Goal: Task Accomplishment & Management: Complete application form

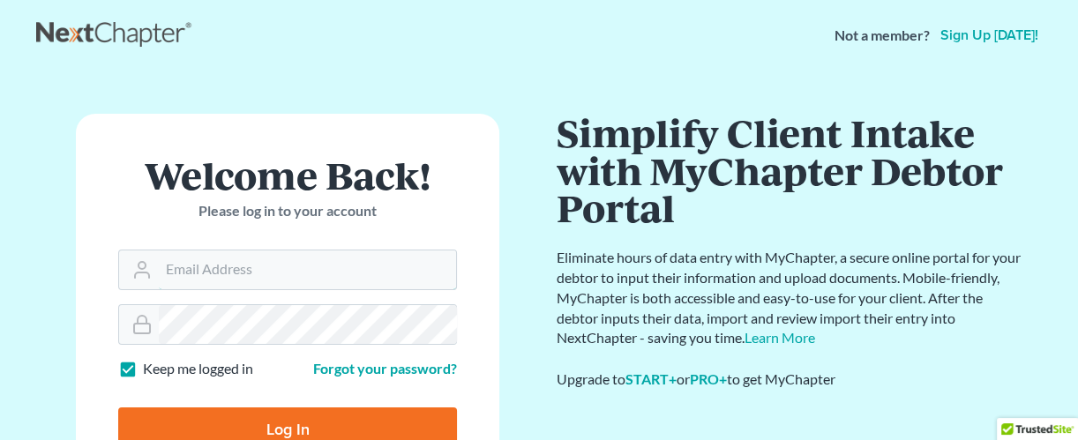
type input "[EMAIL_ADDRESS][DOMAIN_NAME]"
click at [291, 426] on input "Log In" at bounding box center [287, 430] width 339 height 44
type input "Thinking..."
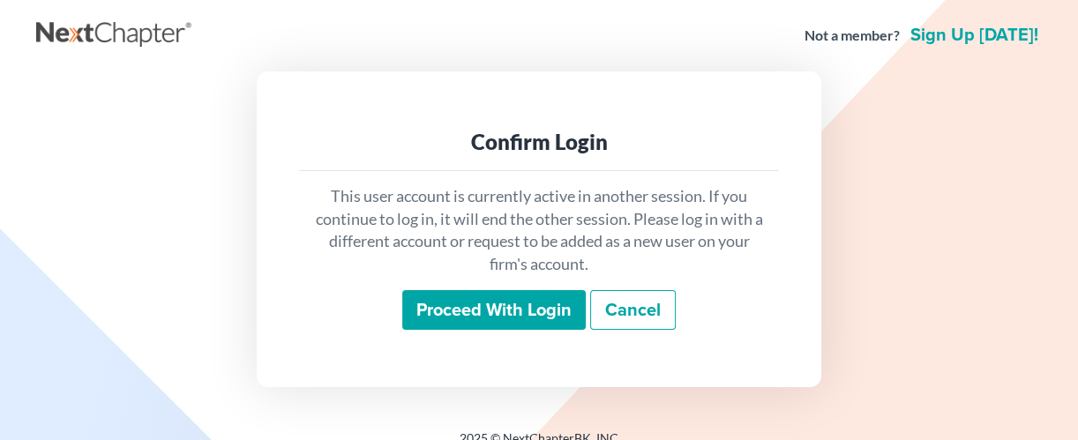
click at [469, 303] on input "Proceed with login" at bounding box center [493, 310] width 183 height 41
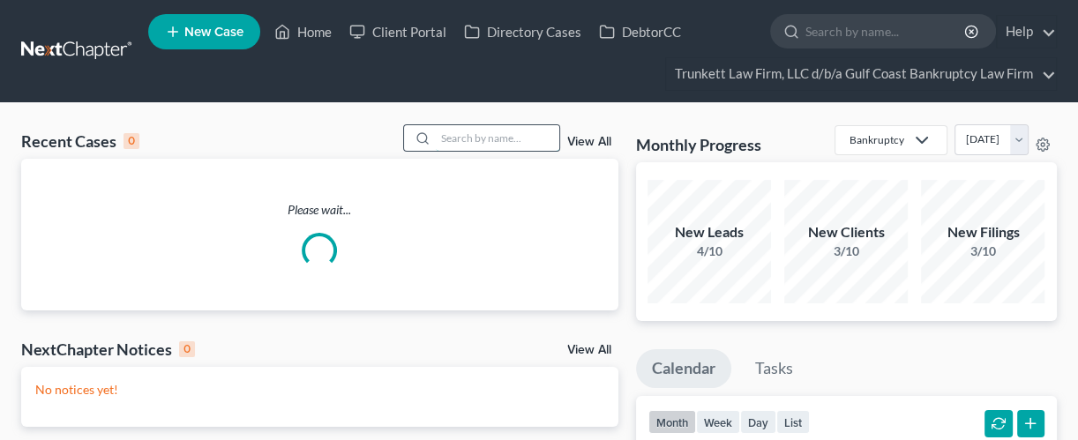
click at [463, 135] on input "search" at bounding box center [497, 138] width 123 height 26
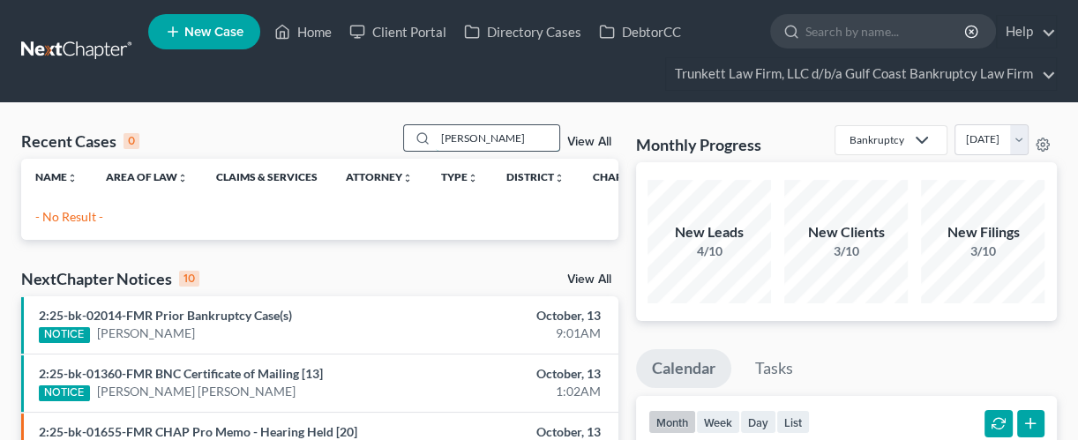
type input "GALARZ"
drag, startPoint x: 499, startPoint y: 143, endPoint x: 386, endPoint y: 123, distance: 114.7
click at [386, 124] on div "Recent Cases 0 GALARZ View All" at bounding box center [319, 141] width 597 height 34
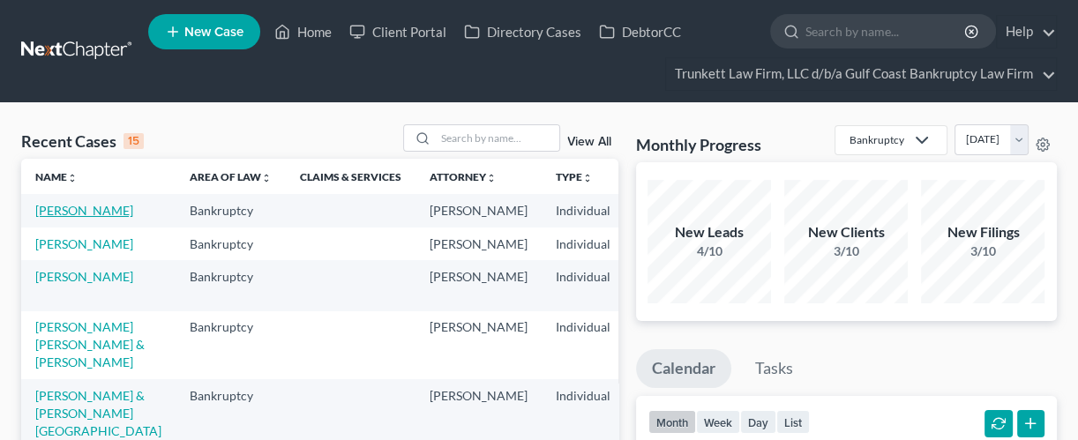
click at [57, 218] on link "[PERSON_NAME]" at bounding box center [84, 210] width 98 height 15
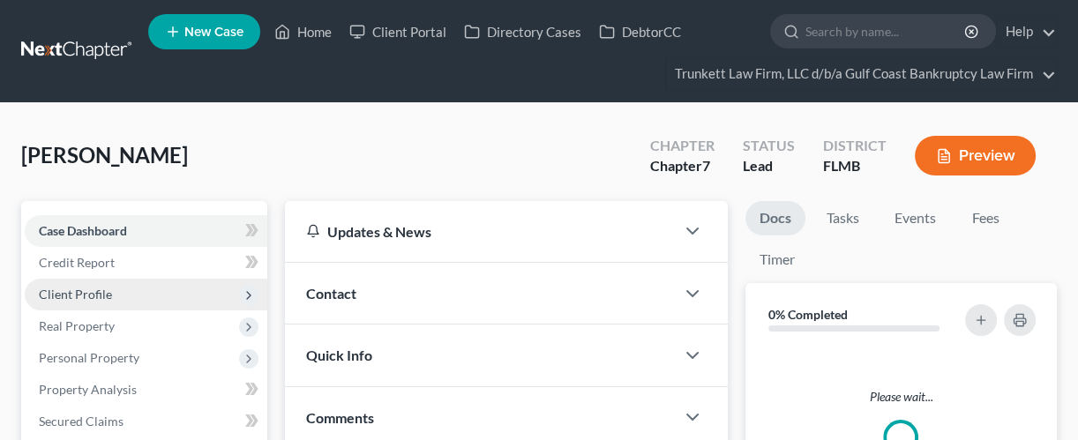
click at [108, 288] on span "Client Profile" at bounding box center [75, 294] width 73 height 15
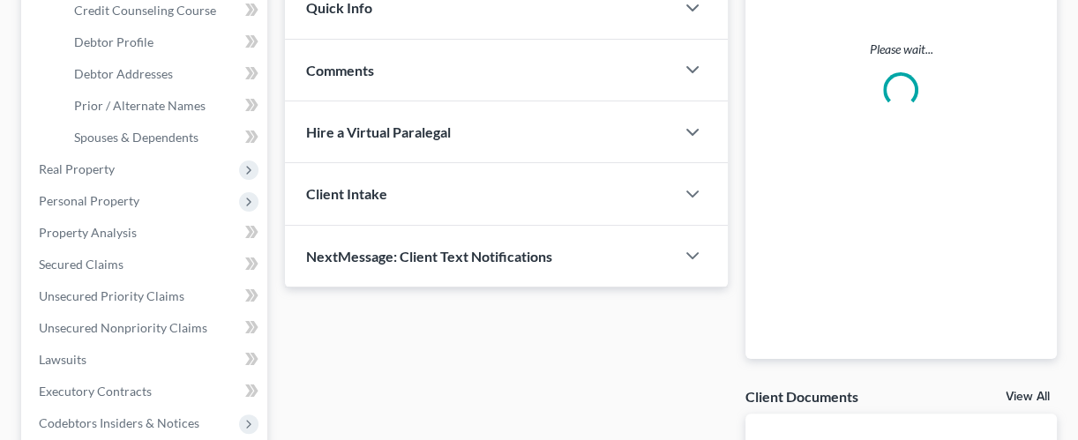
scroll to position [353, 0]
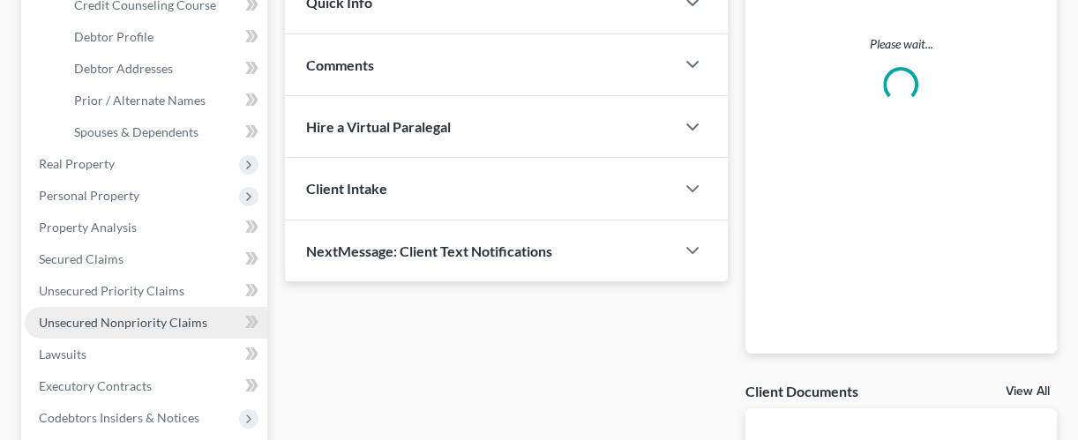
click at [123, 316] on span "Unsecured Nonpriority Claims" at bounding box center [123, 322] width 168 height 15
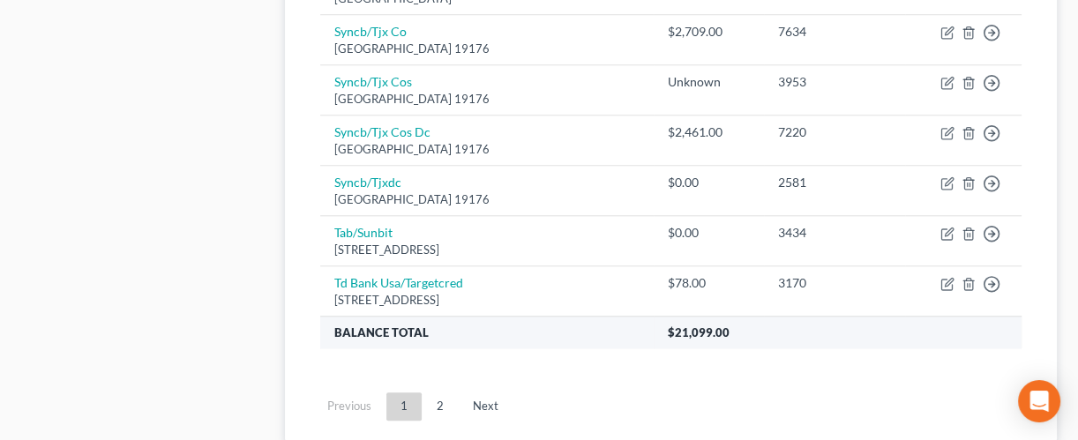
scroll to position [1529, 0]
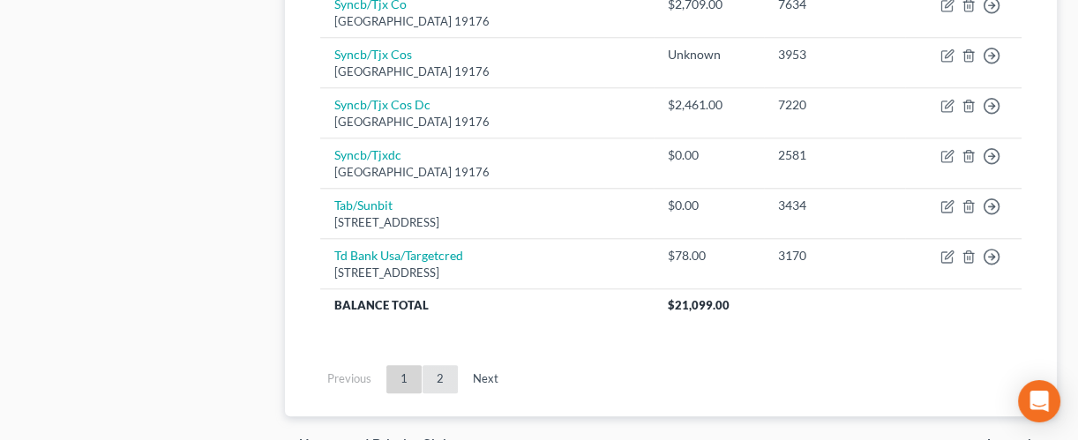
click at [437, 374] on link "2" at bounding box center [440, 379] width 35 height 28
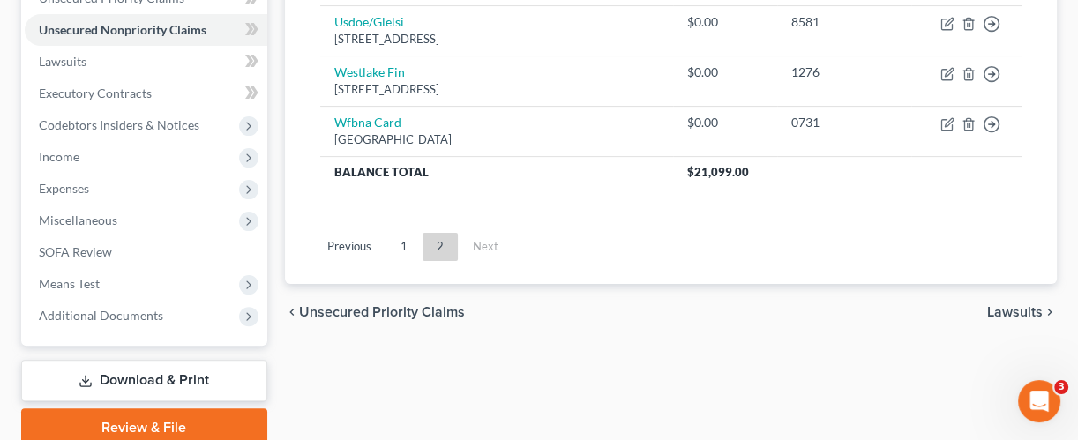
scroll to position [526, 0]
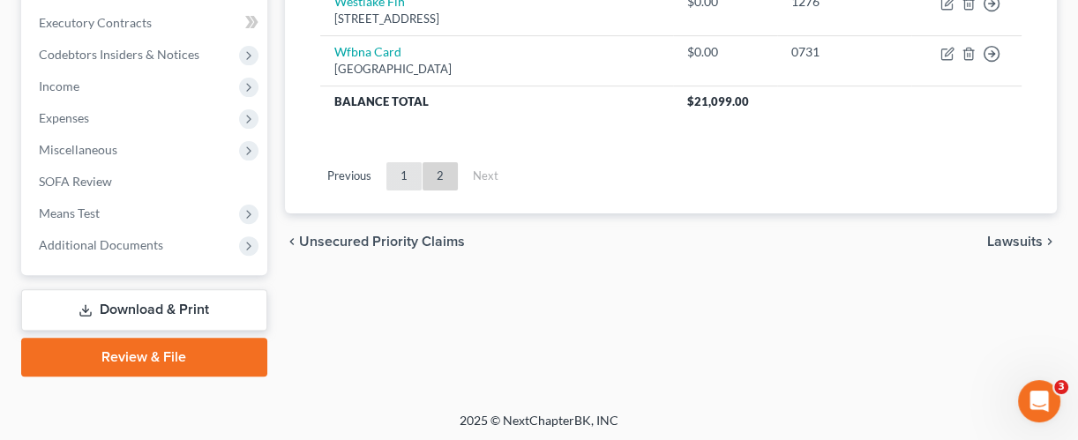
click at [406, 175] on link "1" at bounding box center [403, 176] width 35 height 28
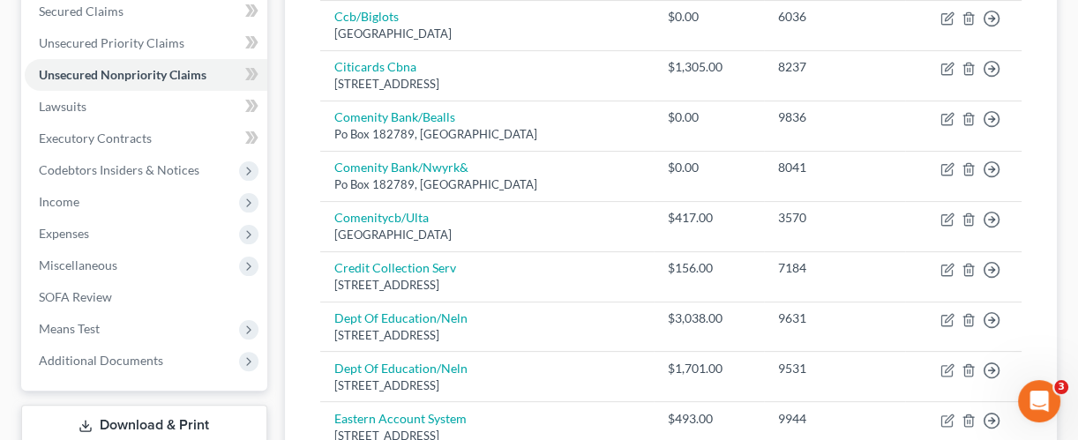
scroll to position [408, 0]
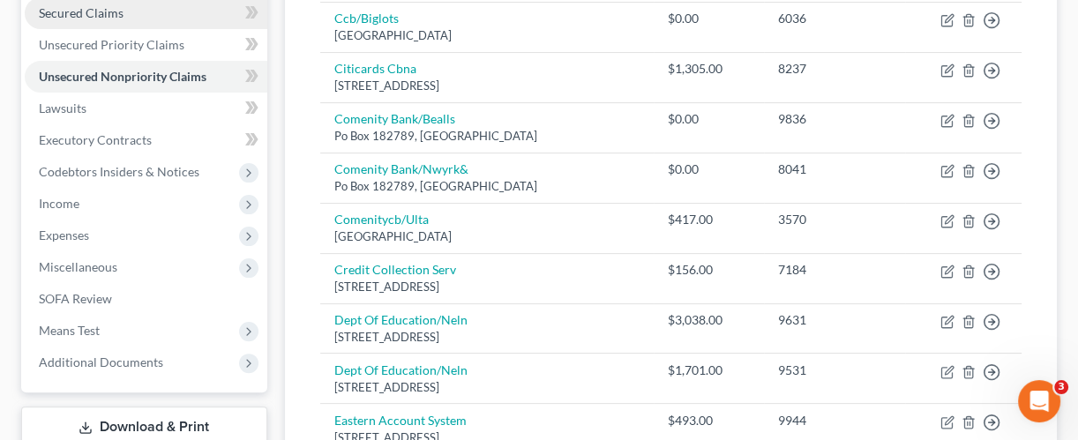
click at [108, 13] on span "Secured Claims" at bounding box center [81, 12] width 85 height 15
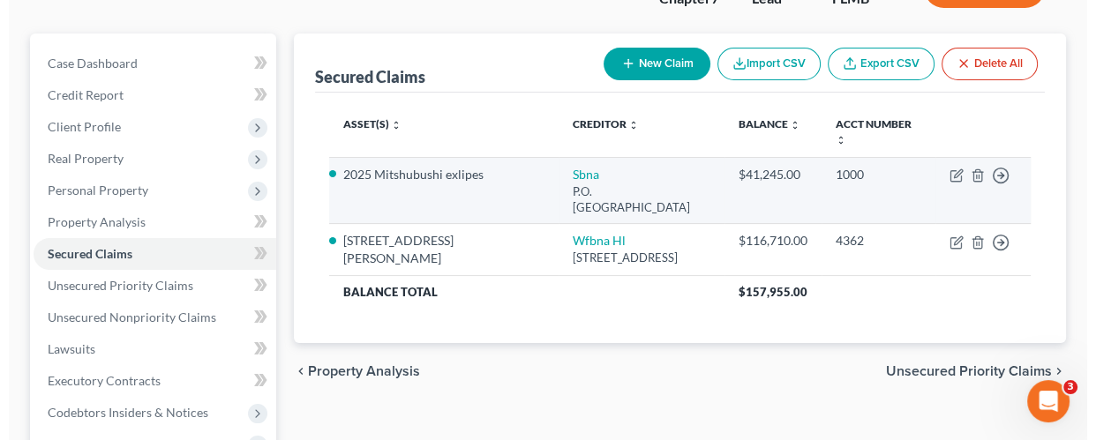
scroll to position [235, 0]
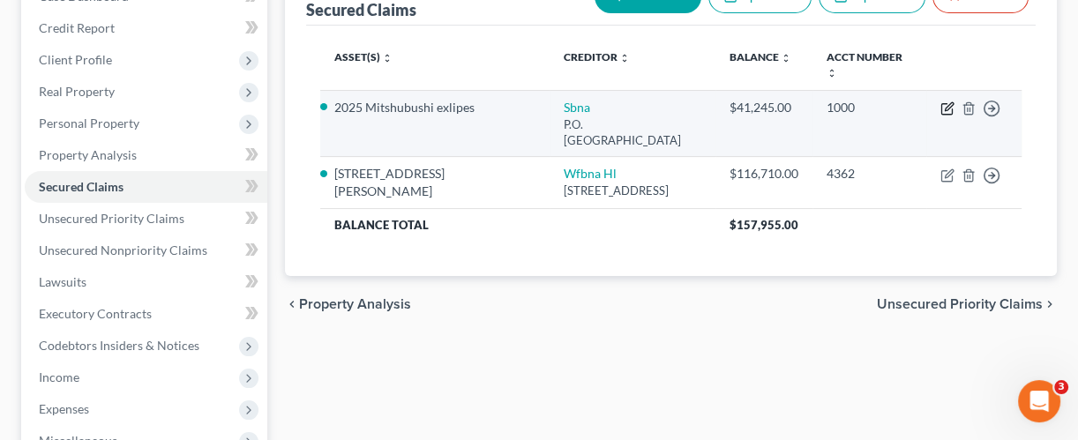
click at [941, 107] on icon "button" at bounding box center [947, 108] width 14 height 14
select select "45"
select select "0"
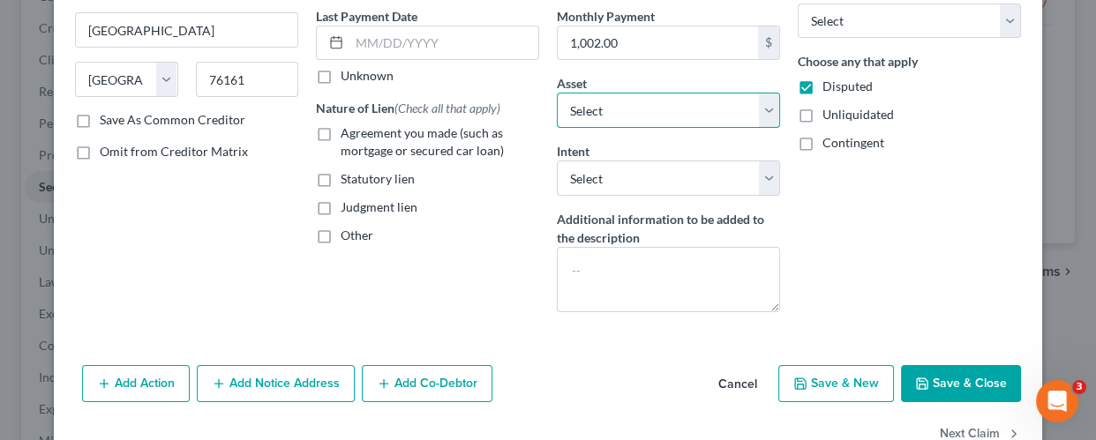
click at [691, 106] on select "Select Other Multiple Assets Fifth Third Account closed [DATE] (Checking Accoun…" at bounding box center [668, 110] width 223 height 35
click at [695, 109] on select "Select Other Multiple Assets Fifth Third Account closed [DATE] (Checking Accoun…" at bounding box center [668, 110] width 223 height 35
click at [696, 107] on select "Select Other Multiple Assets Fifth Third Account closed [DATE] (Checking Accoun…" at bounding box center [668, 110] width 223 height 35
click at [454, 237] on div "Other" at bounding box center [427, 236] width 223 height 18
click at [724, 378] on button "Cancel" at bounding box center [737, 384] width 67 height 35
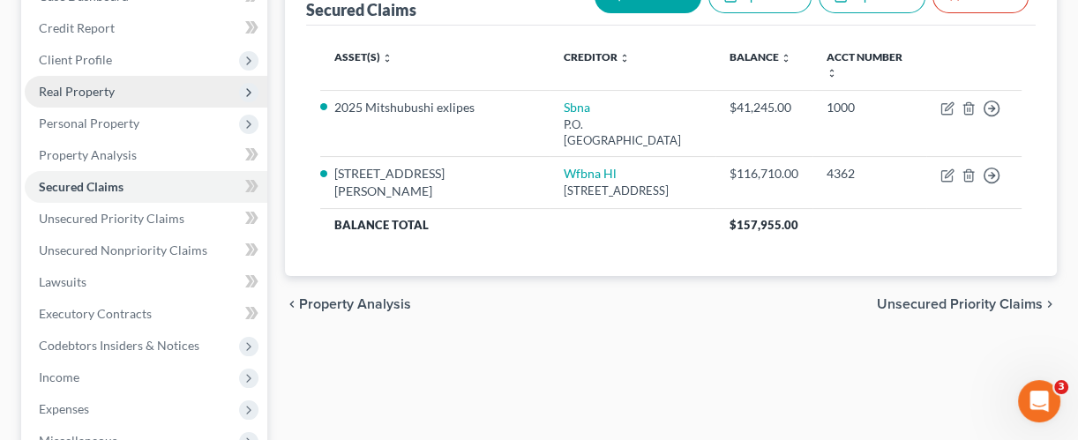
click at [106, 84] on span "Real Property" at bounding box center [77, 91] width 76 height 15
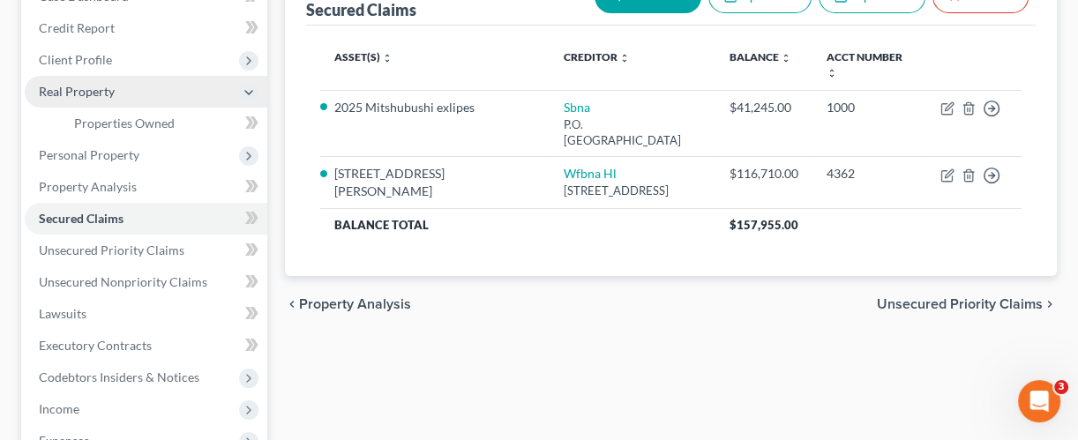
click at [106, 84] on span "Real Property" at bounding box center [77, 91] width 76 height 15
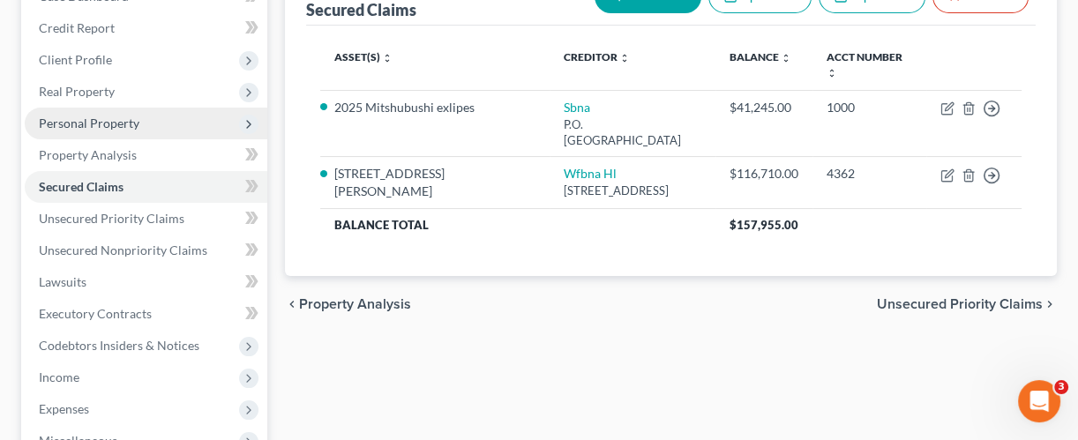
click at [96, 123] on span "Personal Property" at bounding box center [89, 123] width 101 height 15
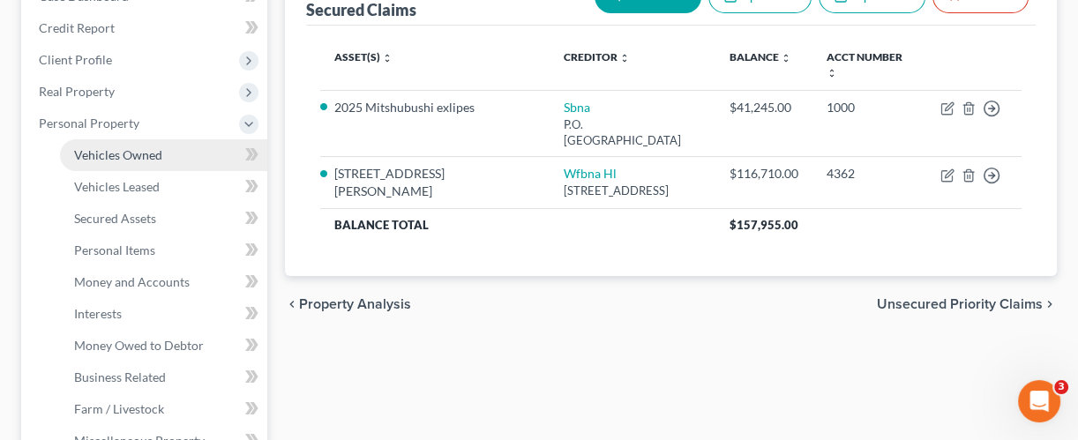
click at [114, 152] on span "Vehicles Owned" at bounding box center [118, 154] width 88 height 15
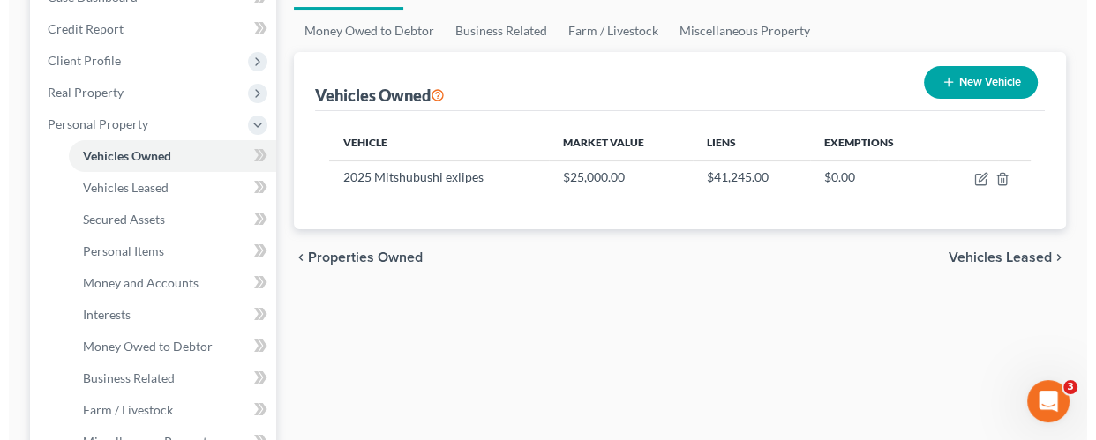
scroll to position [235, 0]
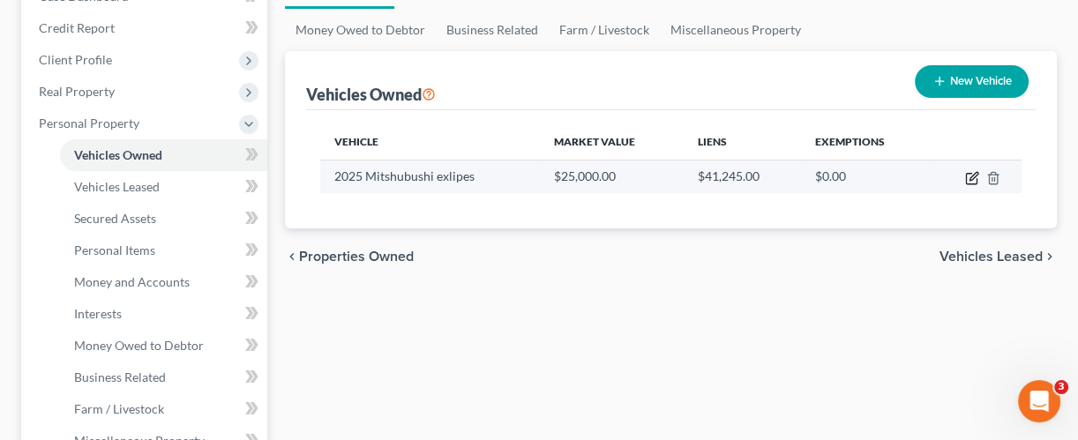
click at [965, 173] on icon "button" at bounding box center [972, 178] width 14 height 14
select select "0"
select select "1"
select select "2"
select select "0"
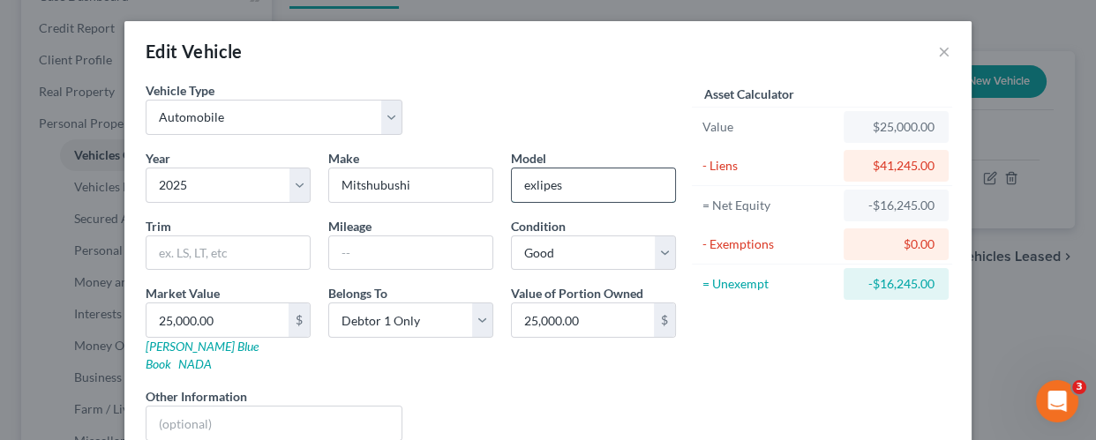
click at [553, 184] on input "exlipes" at bounding box center [593, 185] width 163 height 34
click at [489, 186] on div "Year Select 2026 2025 2024 2023 2022 2021 2020 2019 2018 2017 2016 2015 2014 20…" at bounding box center [411, 302] width 548 height 306
type input "e"
type input "Eclipse"
click at [754, 358] on div "Asset Calculator Value $25,000.00 - Liens $41,245.00 = Net Equity -$16,245.00 -…" at bounding box center [822, 268] width 274 height 374
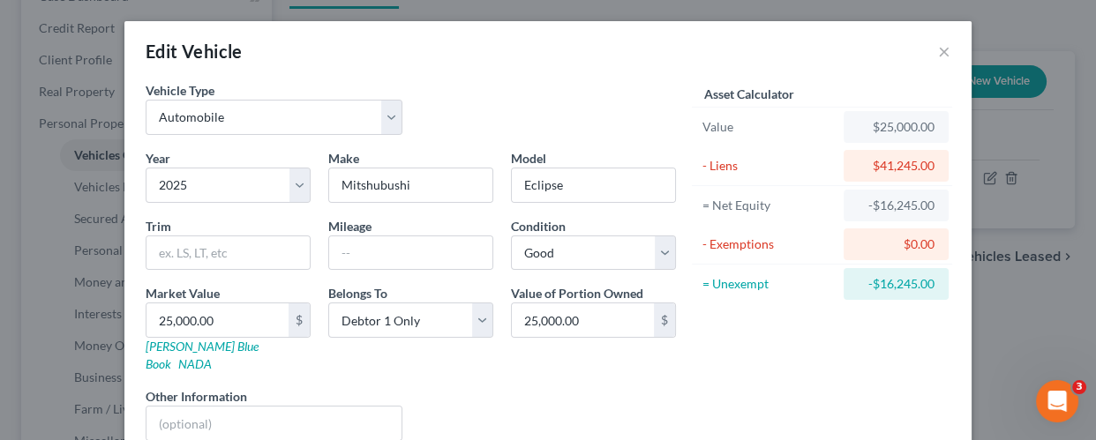
click at [762, 347] on div "Asset Calculator Value $25,000.00 - Liens $41,245.00 = Net Equity -$16,245.00 -…" at bounding box center [822, 268] width 274 height 374
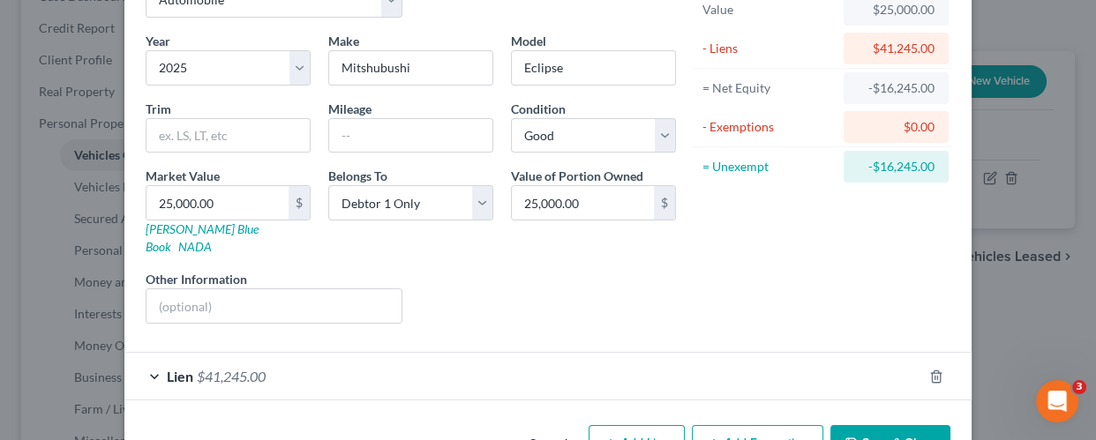
click at [879, 425] on button "Save & Close" at bounding box center [890, 443] width 120 height 37
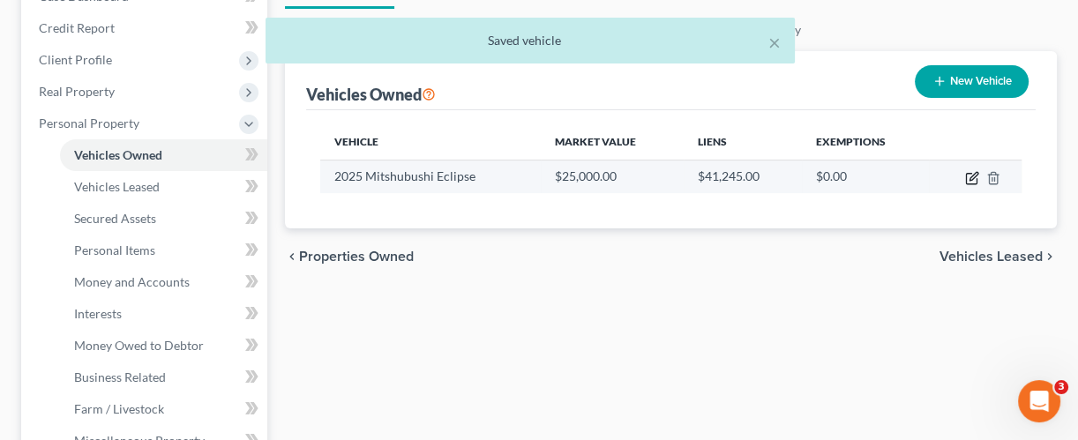
click at [972, 173] on icon "button" at bounding box center [972, 178] width 14 height 14
select select "0"
select select "1"
select select "2"
select select "0"
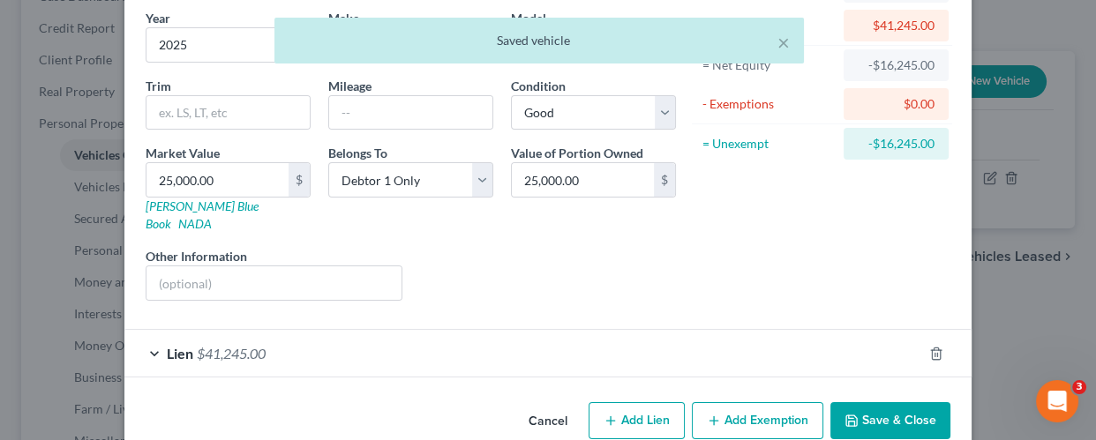
scroll to position [153, 0]
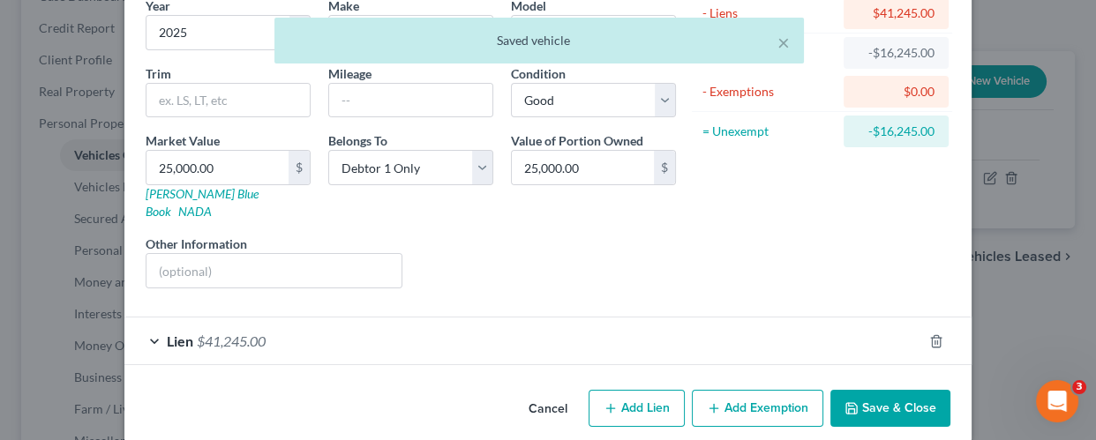
click at [362, 323] on div "Lien $41,245.00" at bounding box center [522, 341] width 797 height 47
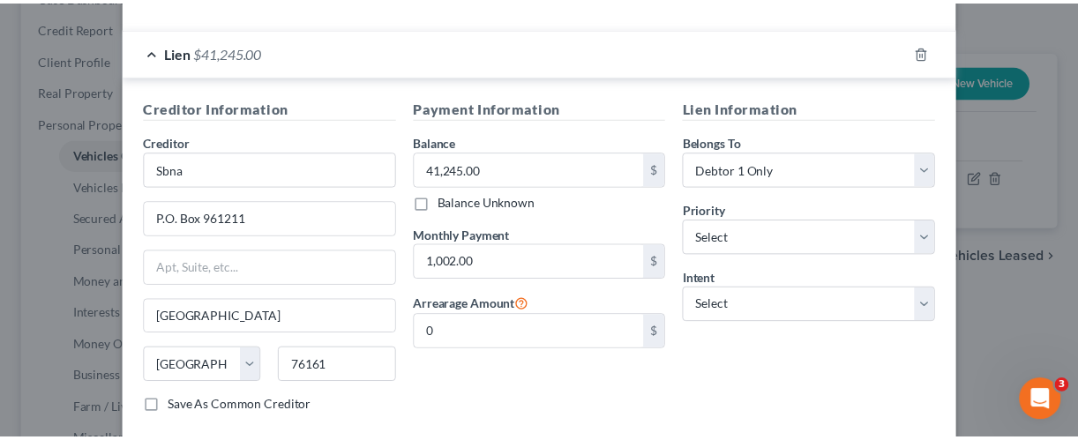
scroll to position [505, 0]
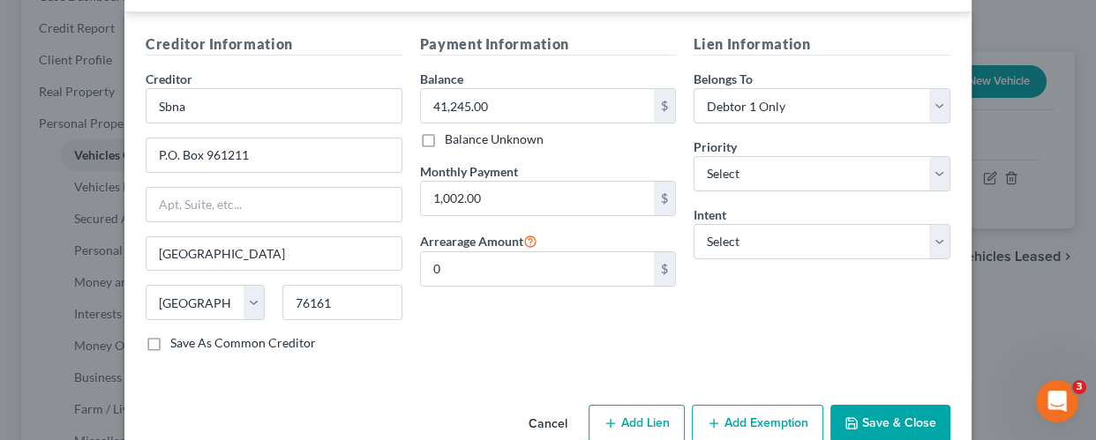
click at [879, 405] on button "Save & Close" at bounding box center [890, 423] width 120 height 37
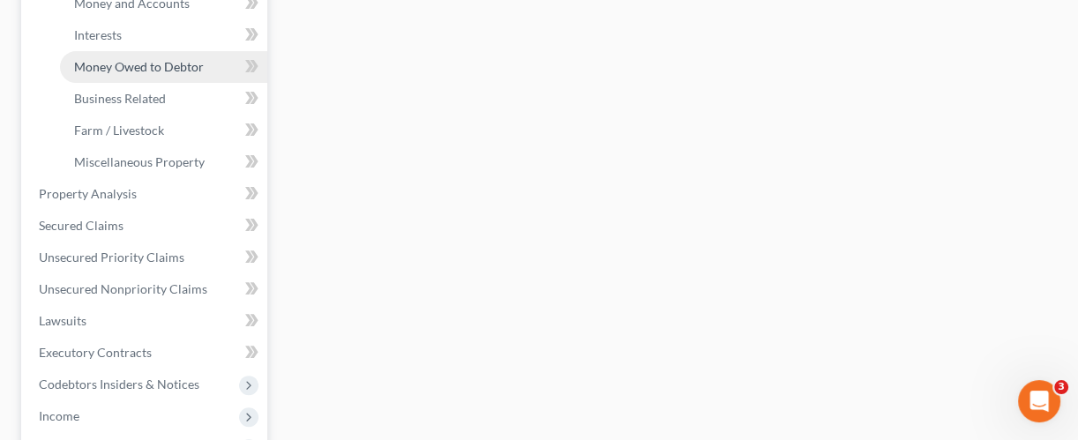
scroll to position [517, 0]
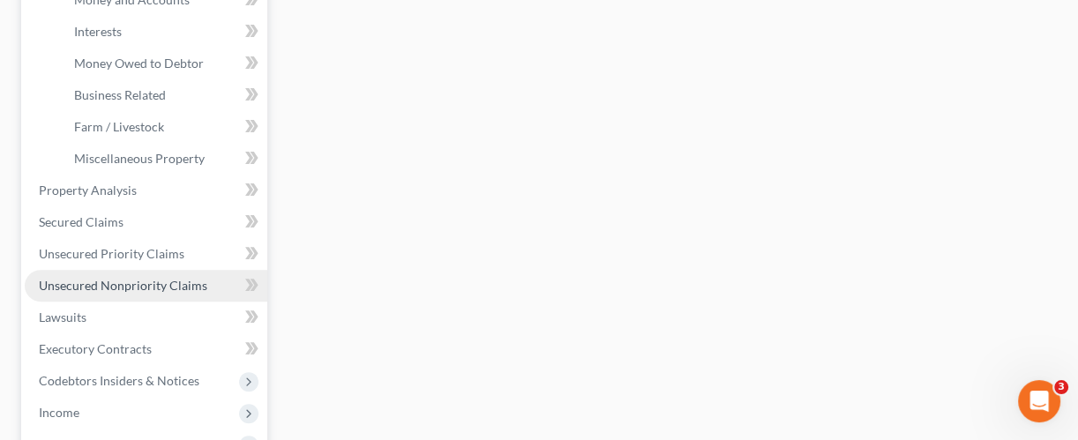
click at [162, 282] on span "Unsecured Nonpriority Claims" at bounding box center [123, 285] width 168 height 15
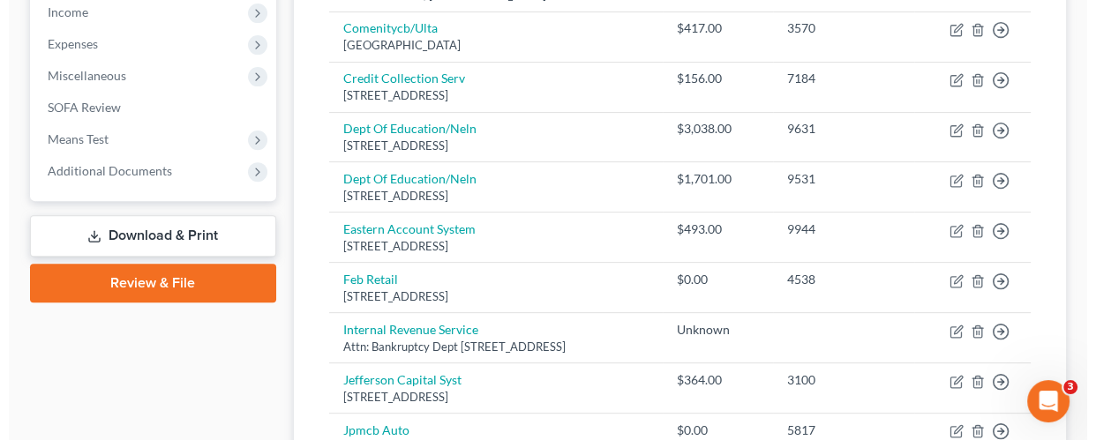
scroll to position [610, 0]
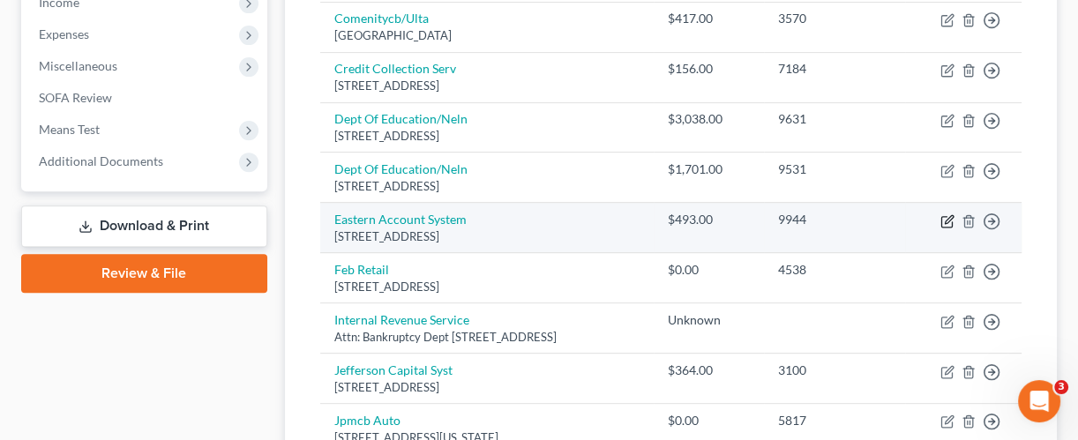
click at [945, 214] on icon "button" at bounding box center [947, 221] width 14 height 14
select select "6"
select select "1"
select select "0"
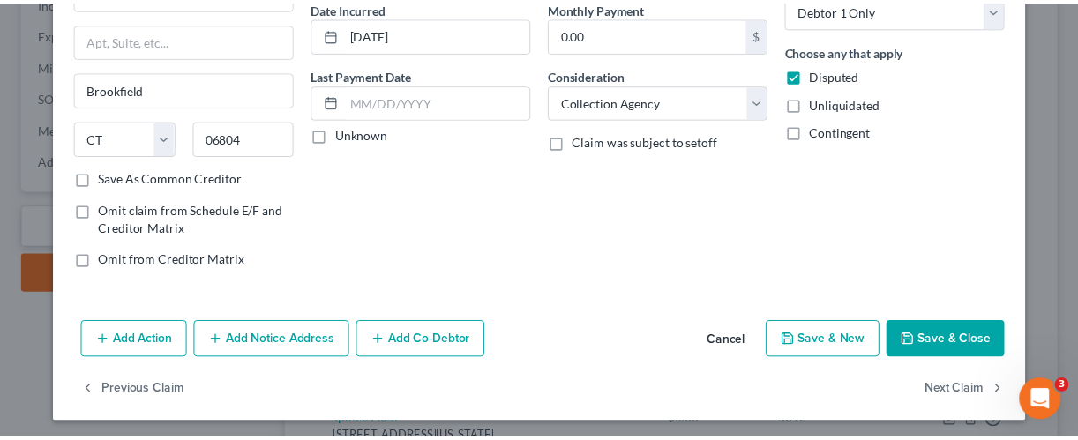
scroll to position [176, 0]
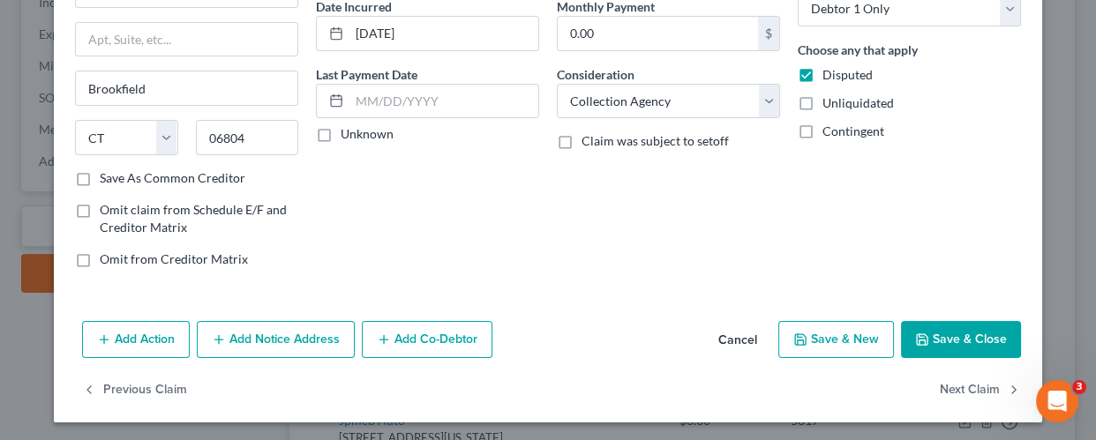
click at [977, 333] on button "Save & Close" at bounding box center [961, 339] width 120 height 37
type input "0"
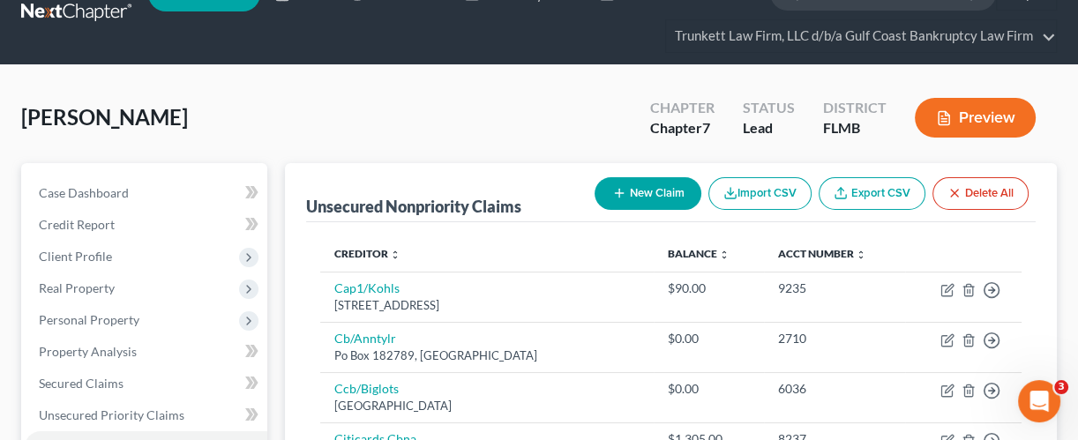
scroll to position [0, 0]
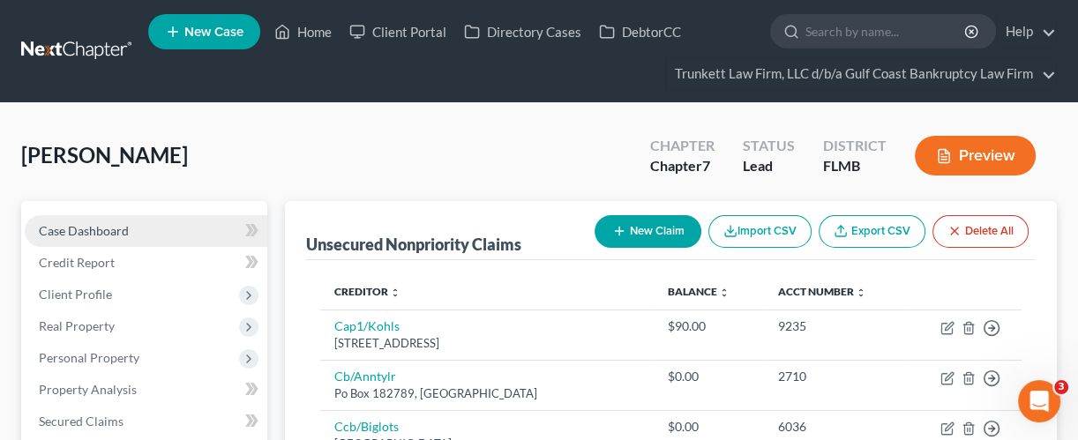
click at [121, 233] on span "Case Dashboard" at bounding box center [84, 230] width 90 height 15
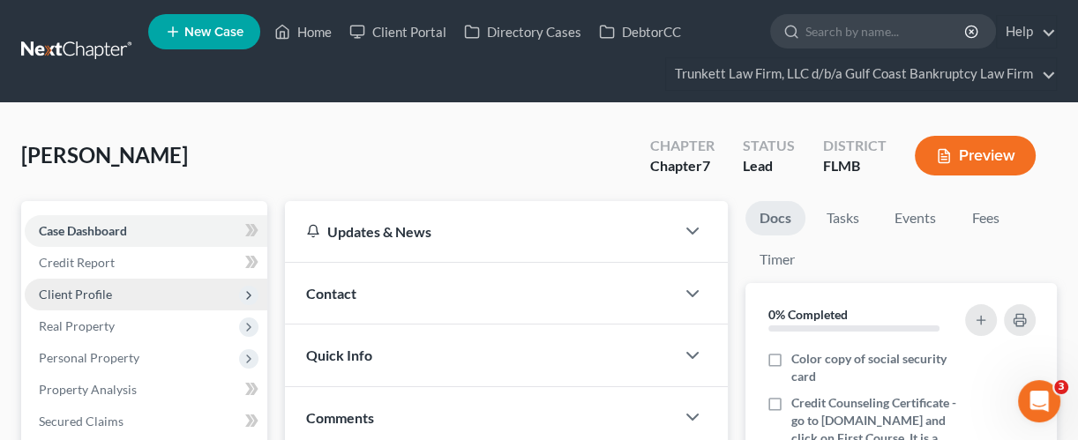
click at [116, 292] on span "Client Profile" at bounding box center [146, 295] width 243 height 32
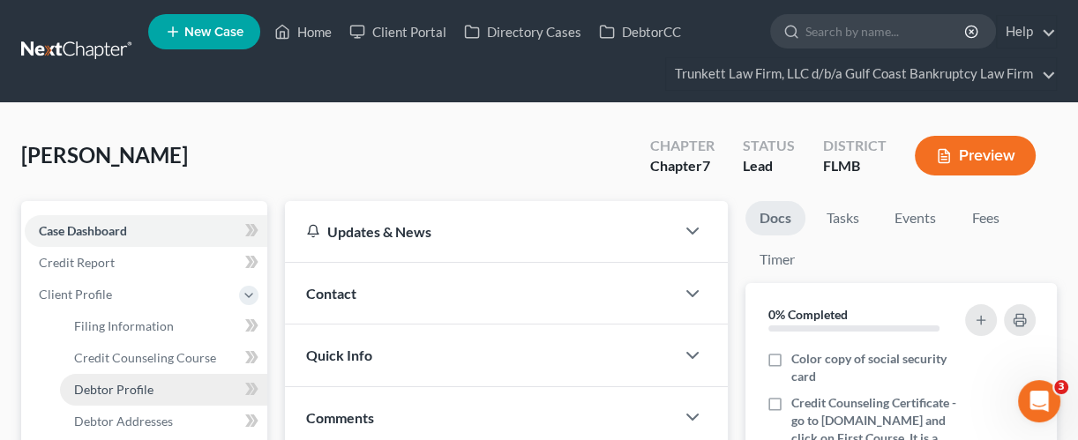
click at [127, 385] on span "Debtor Profile" at bounding box center [113, 389] width 79 height 15
select select "0"
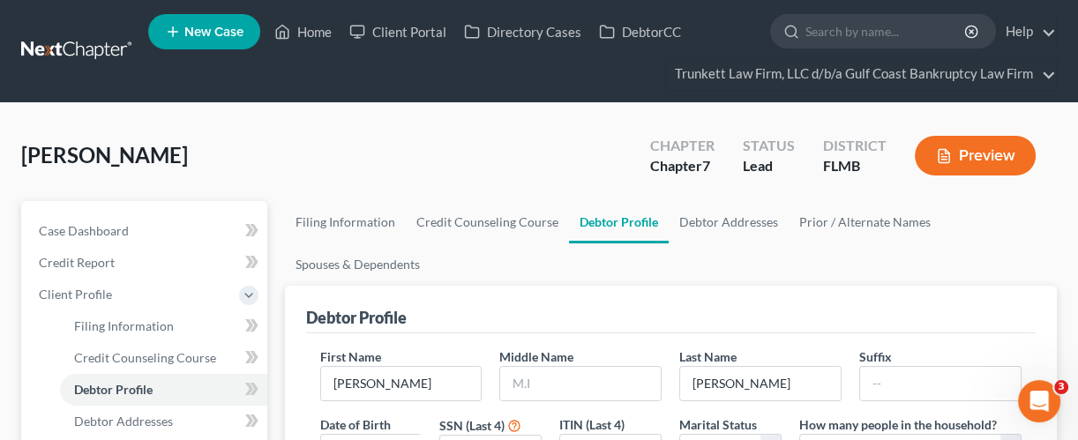
scroll to position [117, 0]
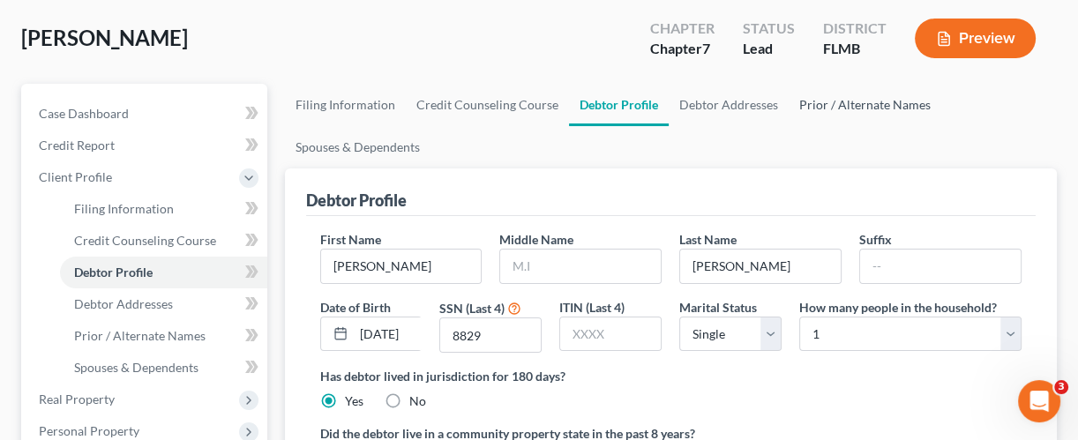
click at [824, 105] on link "Prior / Alternate Names" at bounding box center [865, 105] width 153 height 42
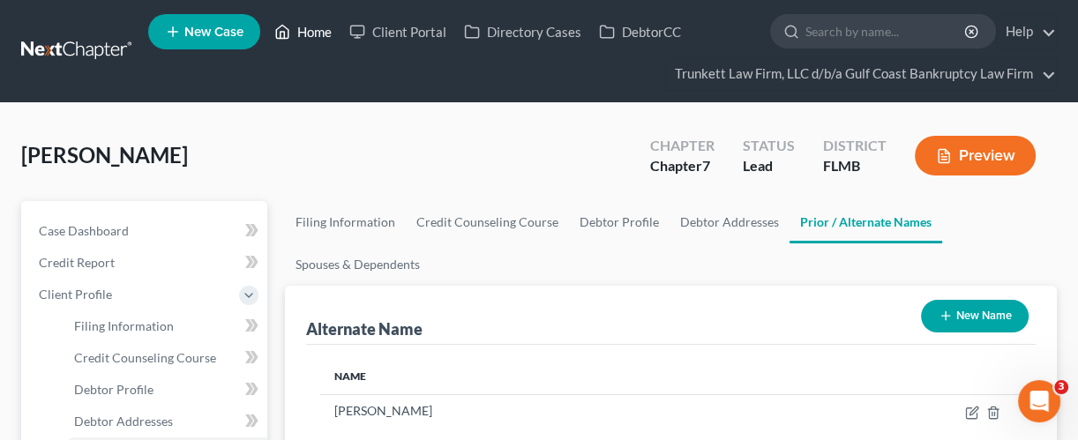
click at [326, 29] on link "Home" at bounding box center [303, 32] width 75 height 32
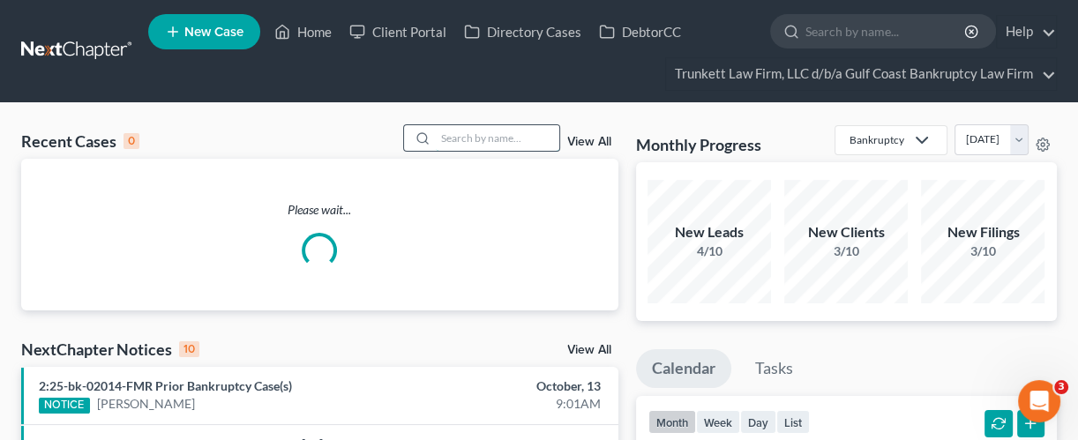
click at [517, 134] on input "search" at bounding box center [497, 138] width 123 height 26
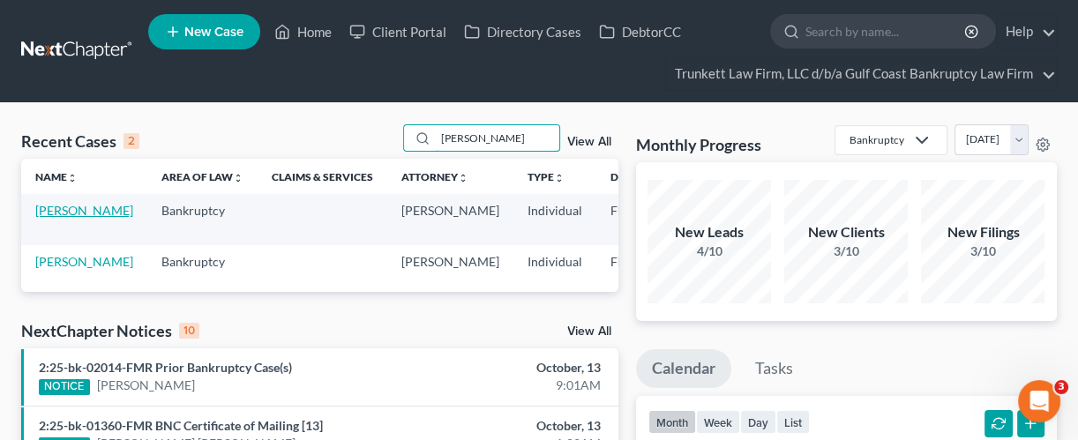
type input "[PERSON_NAME]"
click at [65, 218] on link "[PERSON_NAME]" at bounding box center [84, 210] width 98 height 15
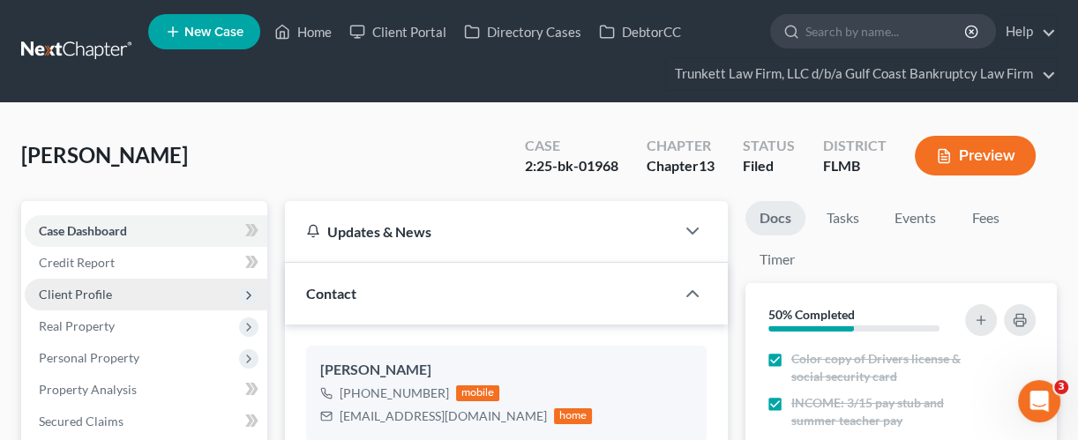
click at [73, 294] on span "Client Profile" at bounding box center [75, 294] width 73 height 15
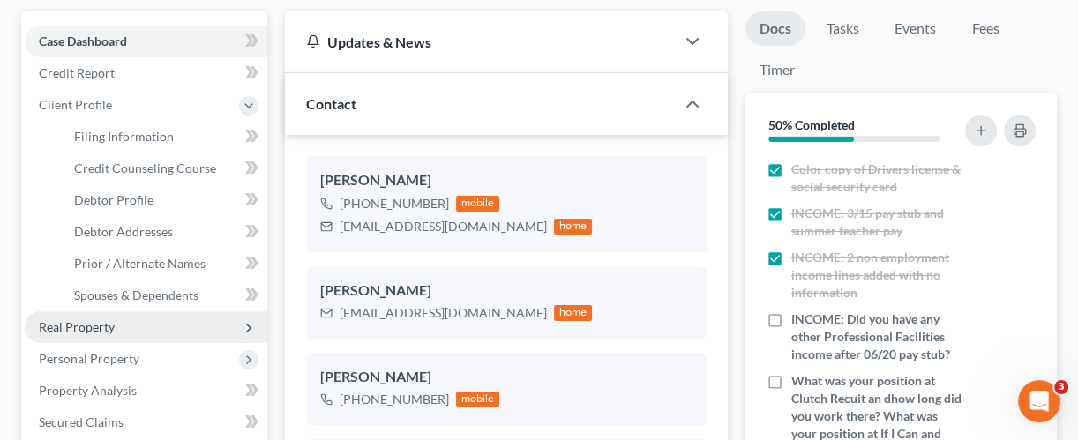
scroll to position [235, 0]
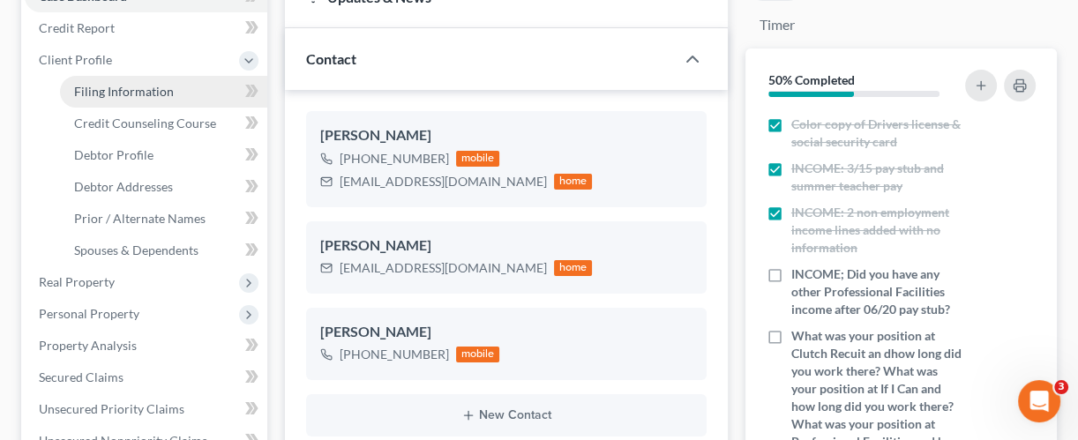
click at [137, 86] on span "Filing Information" at bounding box center [124, 91] width 100 height 15
select select "1"
select select "0"
select select "3"
select select "9"
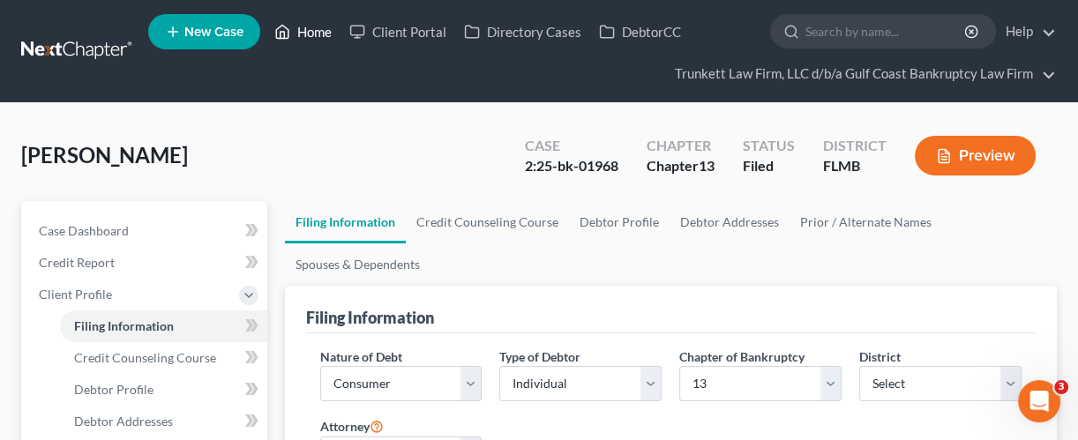
click at [324, 31] on link "Home" at bounding box center [303, 32] width 75 height 32
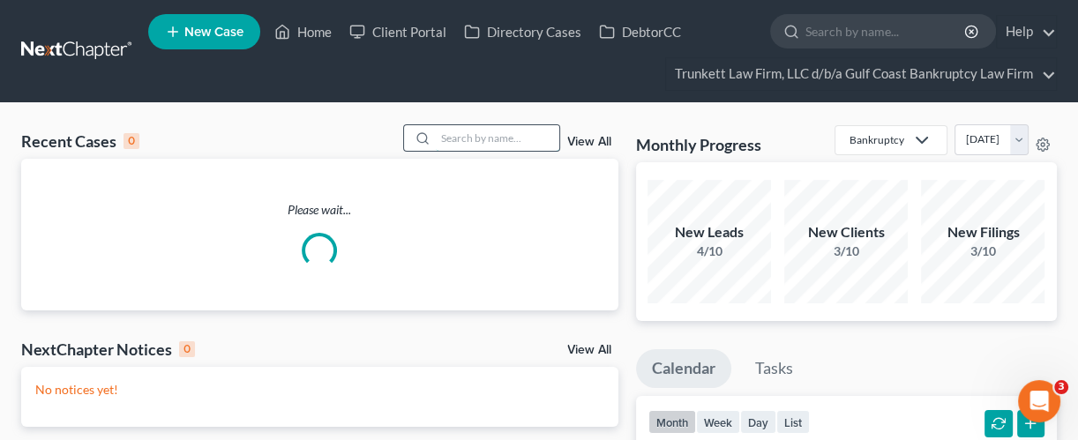
click at [467, 138] on input "search" at bounding box center [497, 138] width 123 height 26
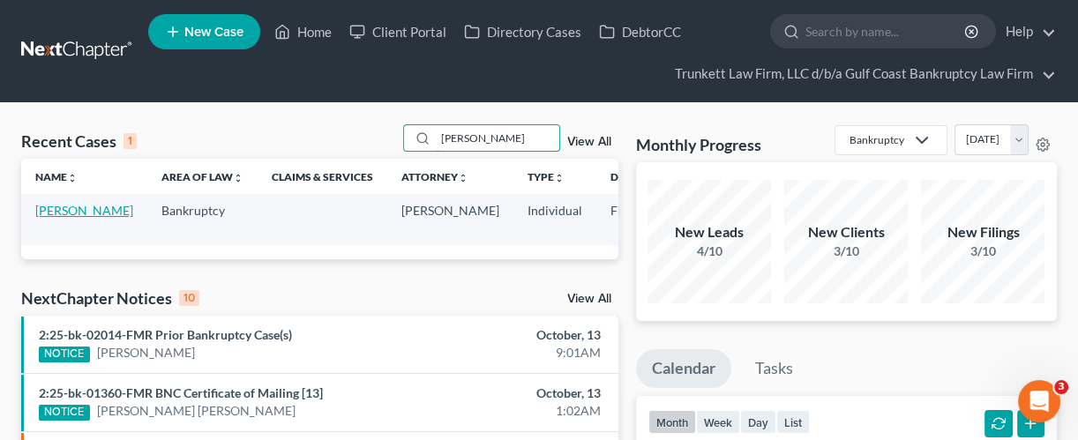
type input "[PERSON_NAME]"
click at [52, 218] on link "[PERSON_NAME]" at bounding box center [84, 210] width 98 height 15
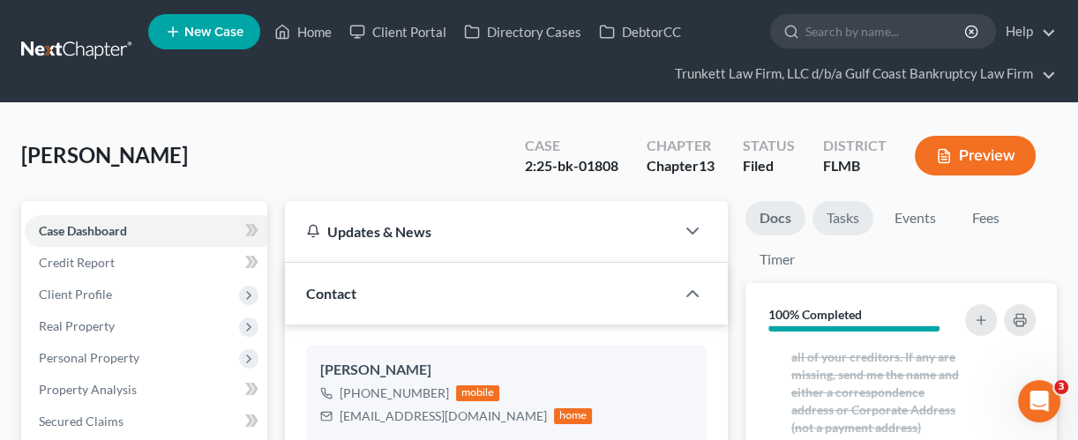
click at [851, 221] on link "Tasks" at bounding box center [842, 218] width 61 height 34
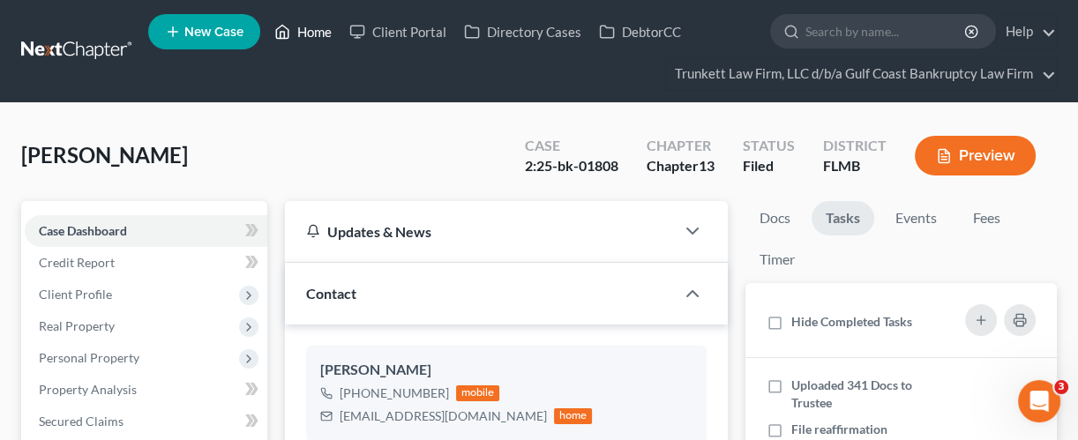
click at [311, 27] on link "Home" at bounding box center [303, 32] width 75 height 32
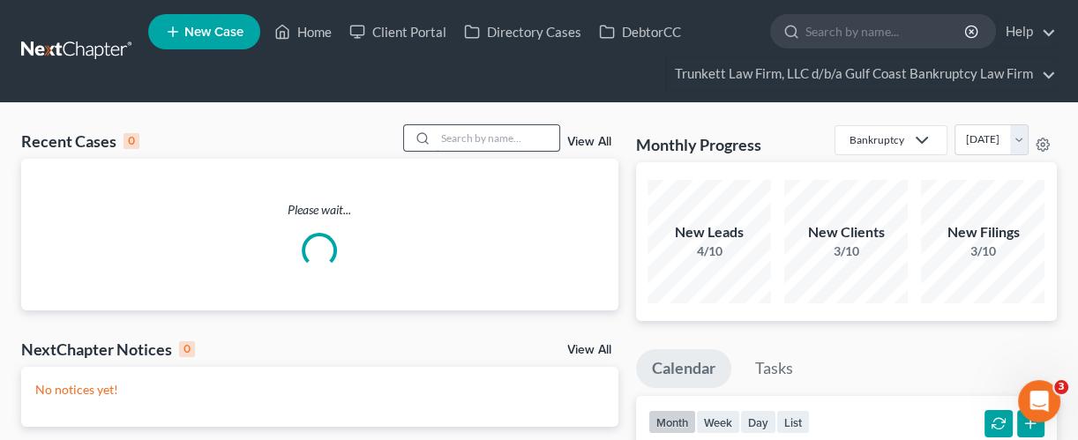
click at [529, 140] on input "search" at bounding box center [497, 138] width 123 height 26
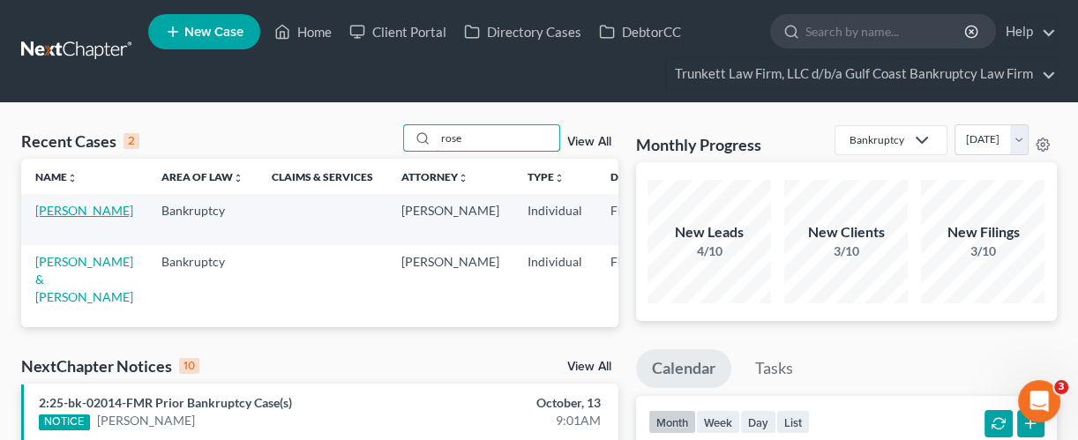
type input "rose"
click at [55, 218] on link "[PERSON_NAME]" at bounding box center [84, 210] width 98 height 15
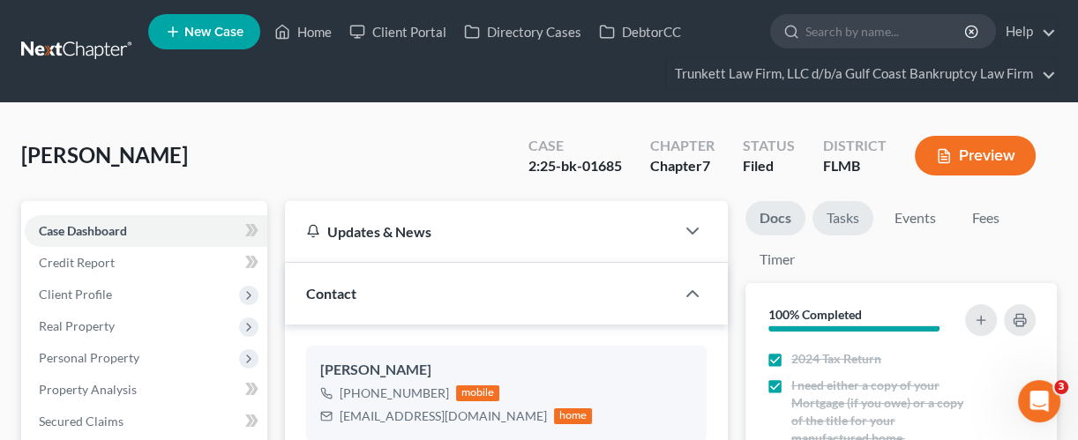
click at [845, 216] on link "Tasks" at bounding box center [842, 218] width 61 height 34
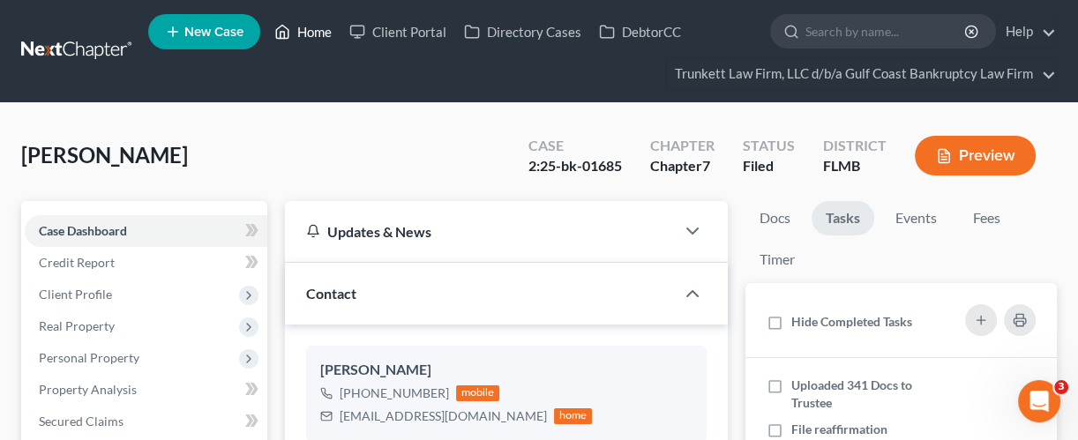
click at [326, 32] on link "Home" at bounding box center [303, 32] width 75 height 32
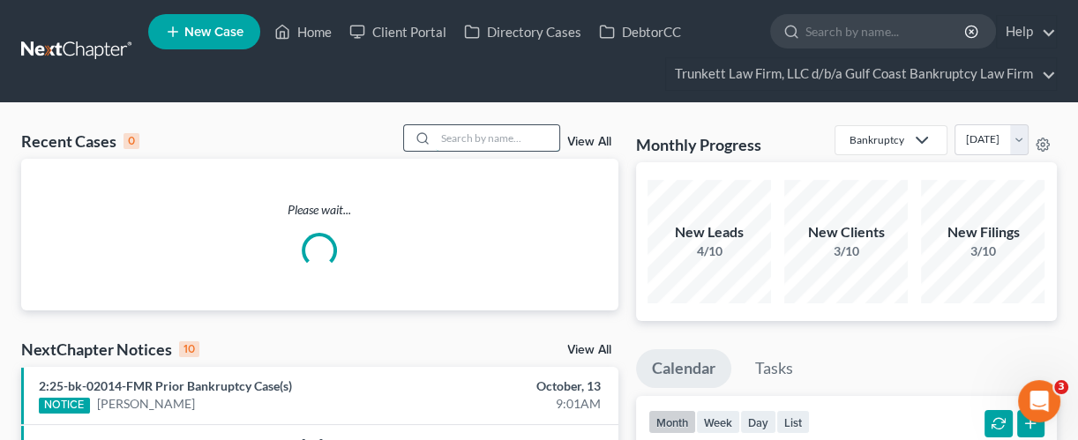
click at [462, 130] on input "search" at bounding box center [497, 138] width 123 height 26
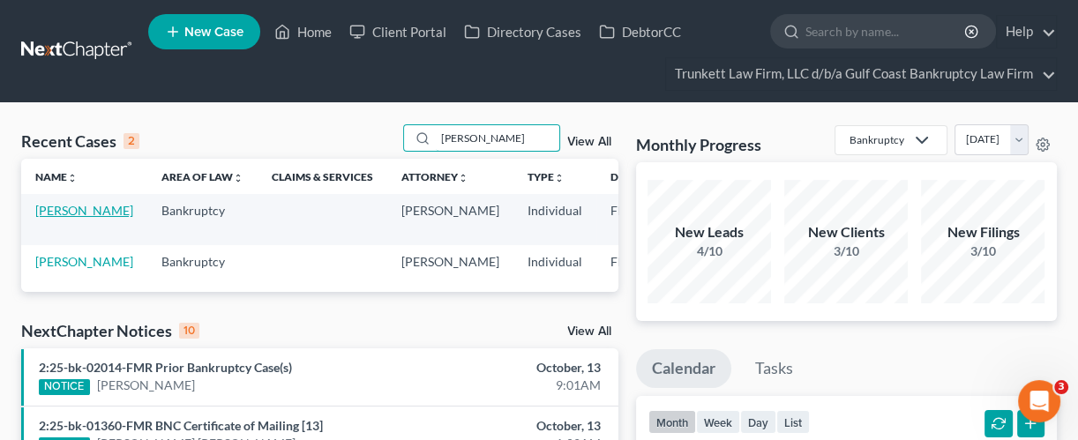
type input "[PERSON_NAME]"
click at [61, 212] on link "[PERSON_NAME]" at bounding box center [84, 210] width 98 height 15
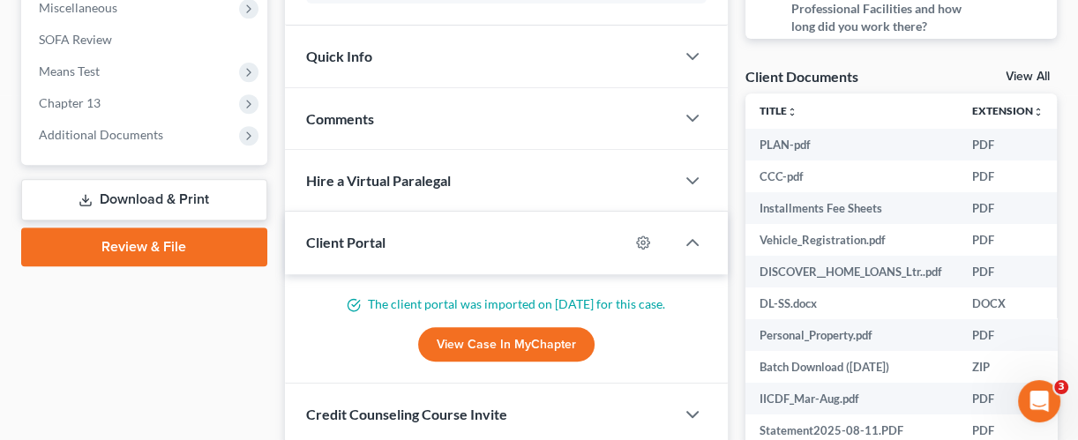
scroll to position [563, 0]
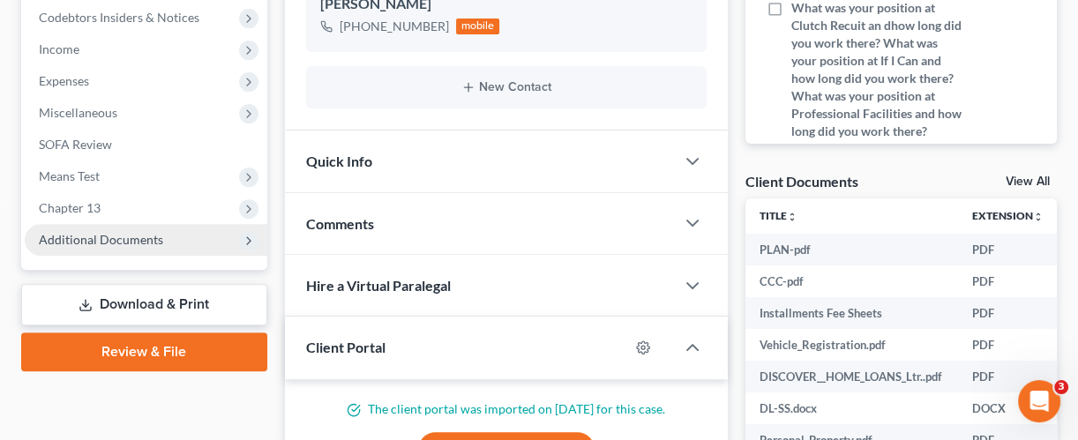
click at [120, 236] on span "Additional Documents" at bounding box center [101, 239] width 124 height 15
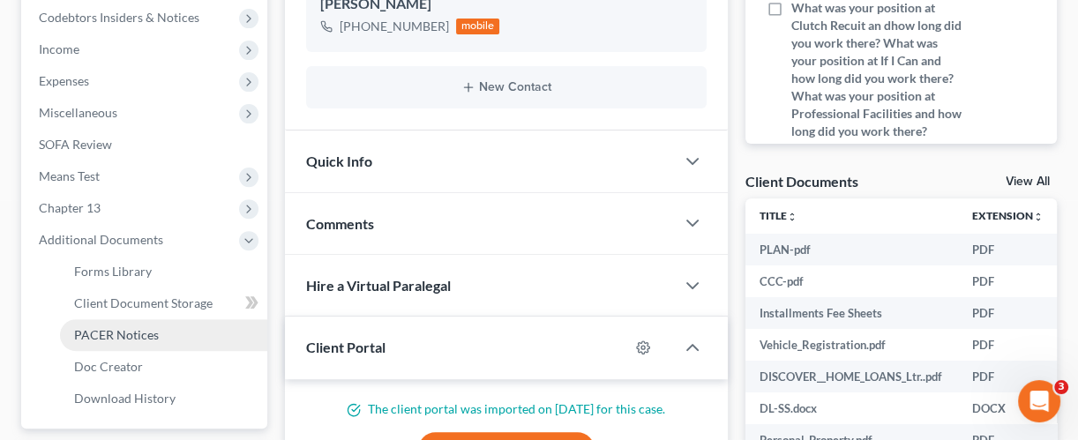
click at [126, 338] on span "PACER Notices" at bounding box center [116, 334] width 85 height 15
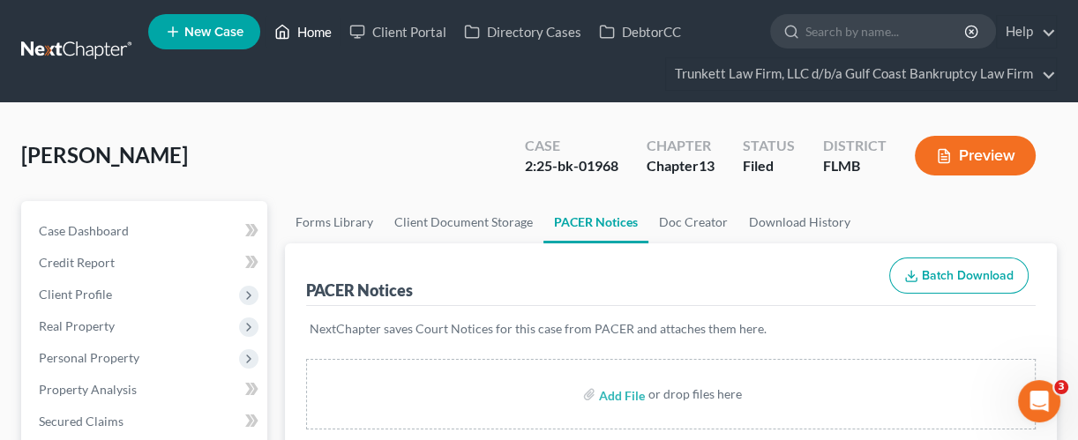
click at [316, 34] on link "Home" at bounding box center [303, 32] width 75 height 32
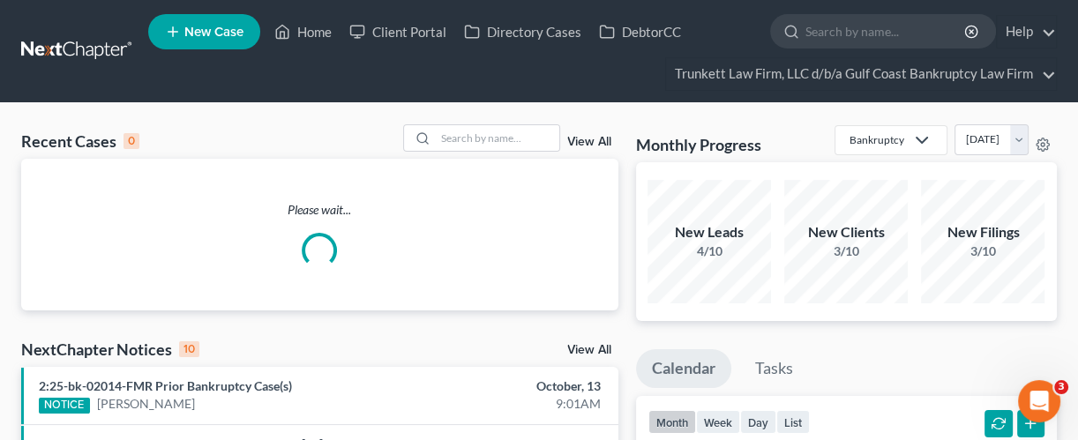
click at [577, 146] on link "View All" at bounding box center [589, 142] width 44 height 12
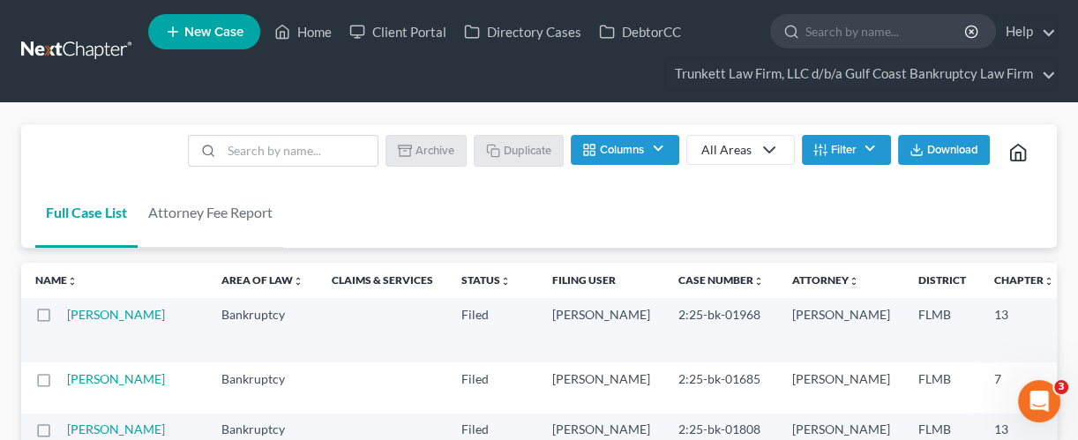
click at [664, 288] on th "Case Number unfold_more expand_more expand_less" at bounding box center [721, 280] width 114 height 35
click at [664, 290] on th "Case Number unfold_more expand_more expand_less" at bounding box center [721, 280] width 114 height 35
click at [678, 276] on link "Case Number unfold_more expand_more expand_less" at bounding box center [721, 279] width 86 height 13
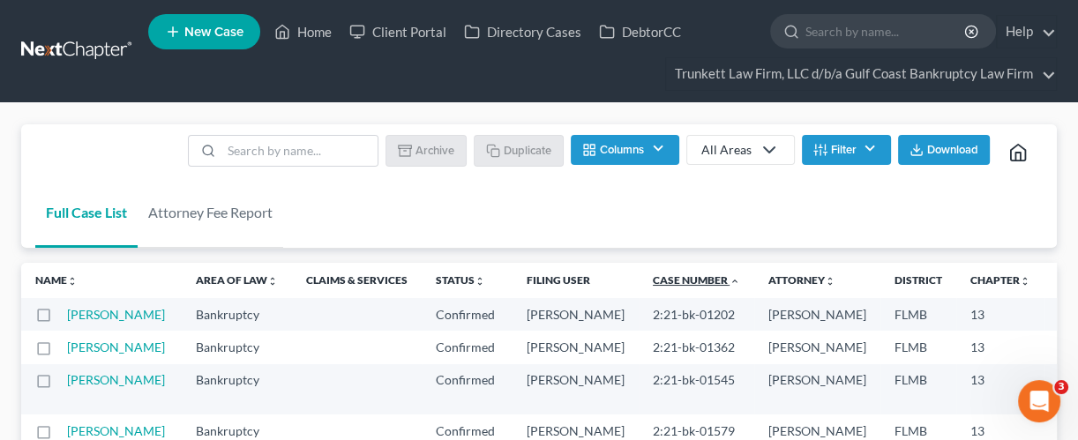
click at [653, 278] on link "Case Number unfold_more expand_more expand_less" at bounding box center [696, 279] width 87 height 13
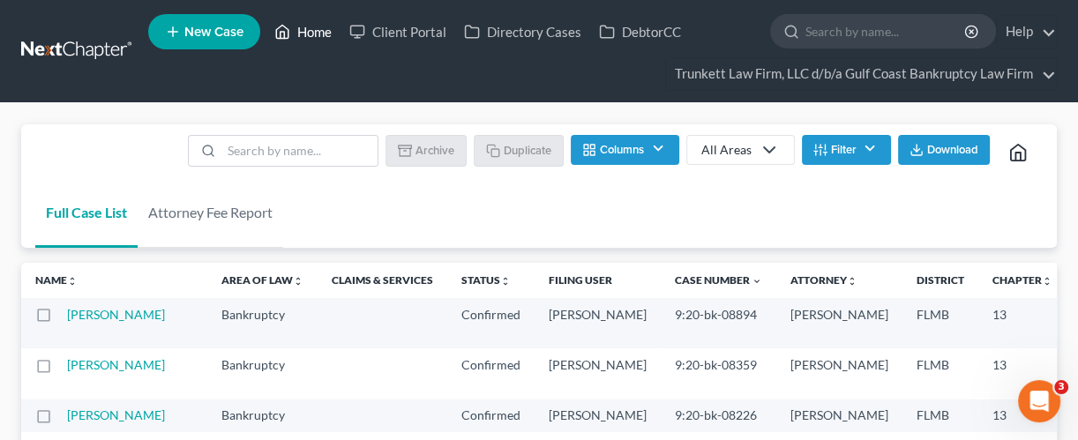
click at [326, 33] on link "Home" at bounding box center [303, 32] width 75 height 32
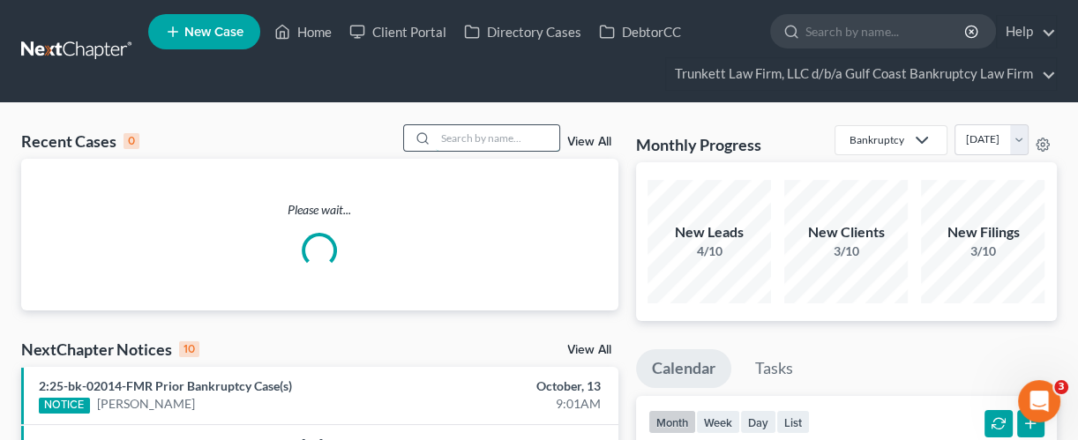
click at [497, 136] on input "search" at bounding box center [497, 138] width 123 height 26
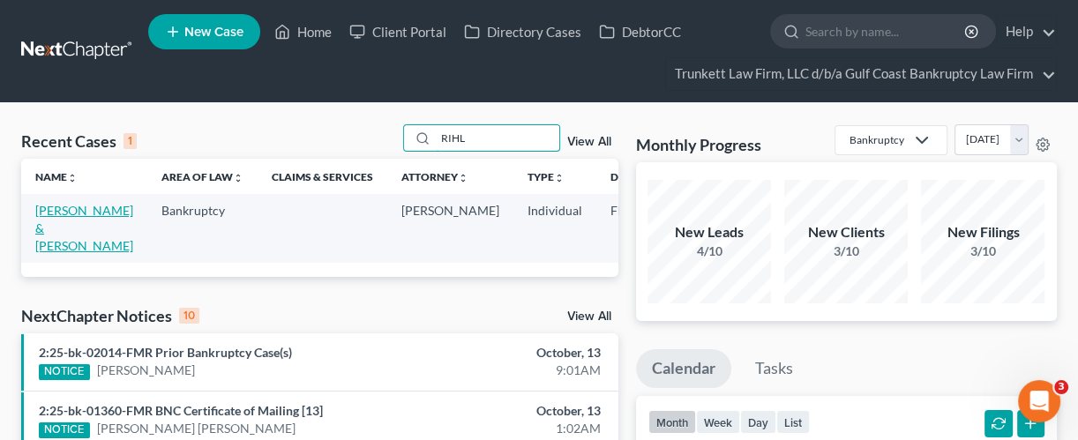
type input "RIHL"
click at [56, 242] on link "[PERSON_NAME] & [PERSON_NAME]" at bounding box center [84, 228] width 98 height 50
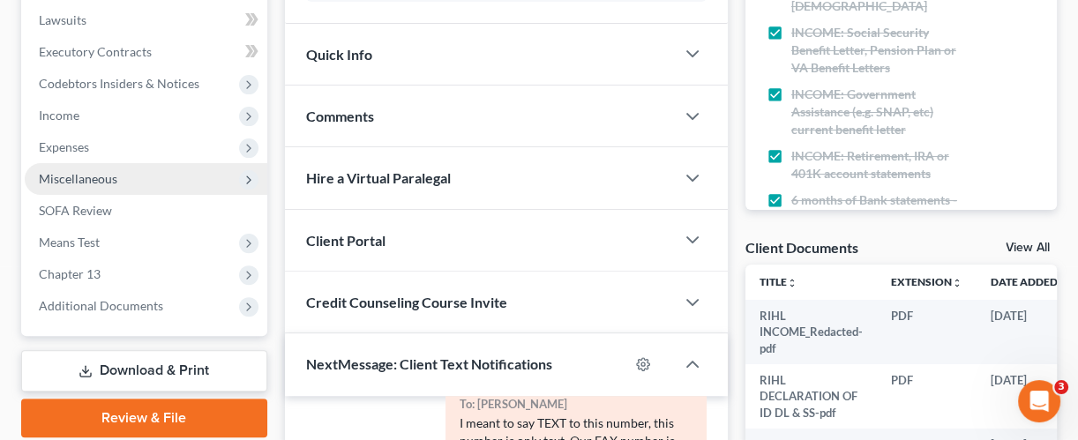
scroll to position [470, 0]
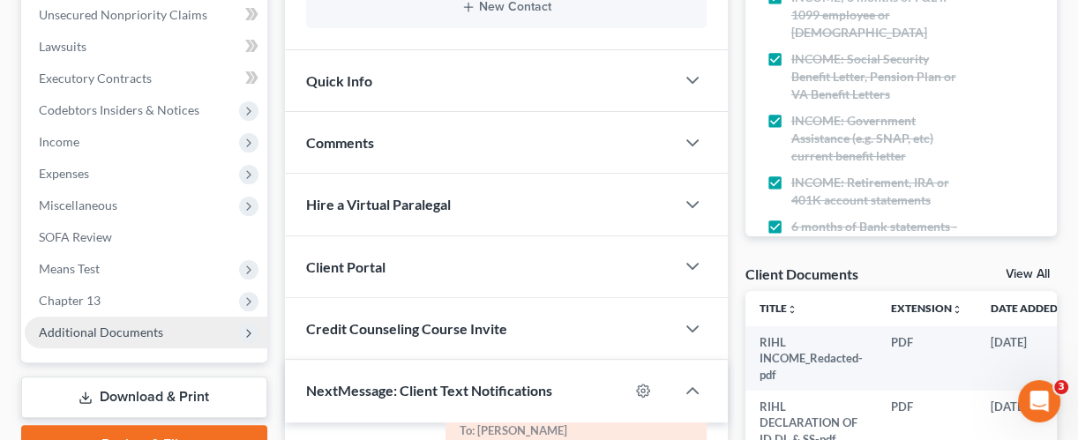
click at [134, 333] on span "Additional Documents" at bounding box center [101, 332] width 124 height 15
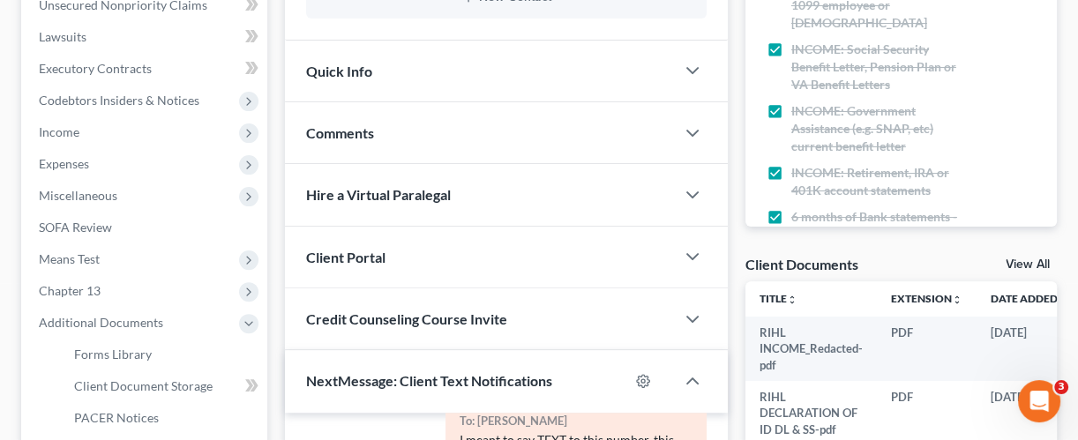
scroll to position [587, 0]
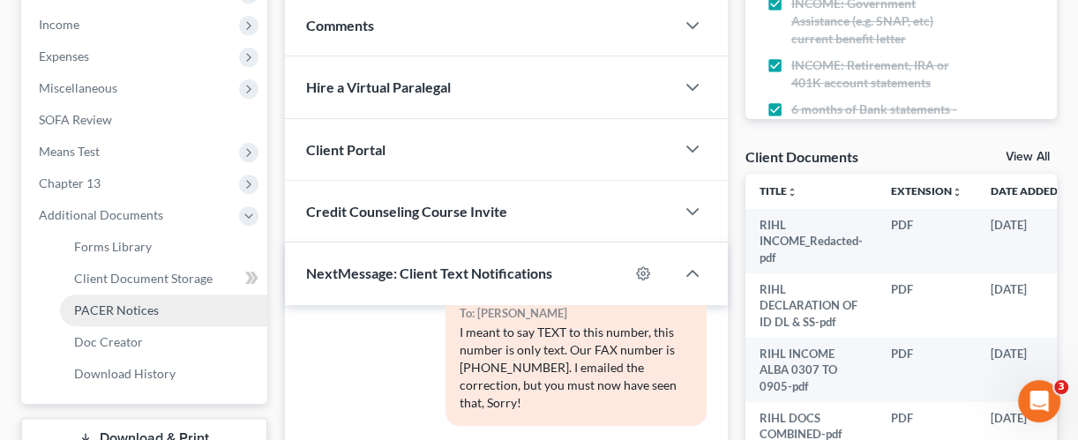
click at [153, 311] on span "PACER Notices" at bounding box center [116, 310] width 85 height 15
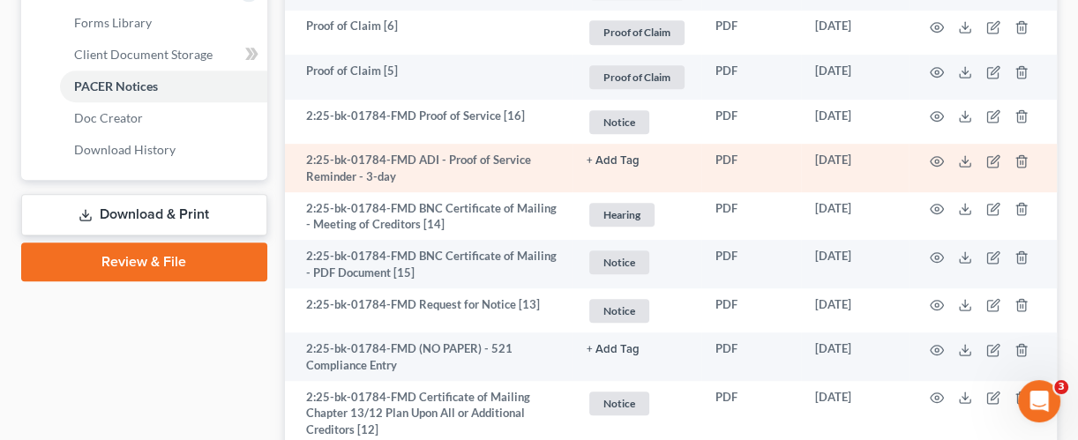
scroll to position [823, 0]
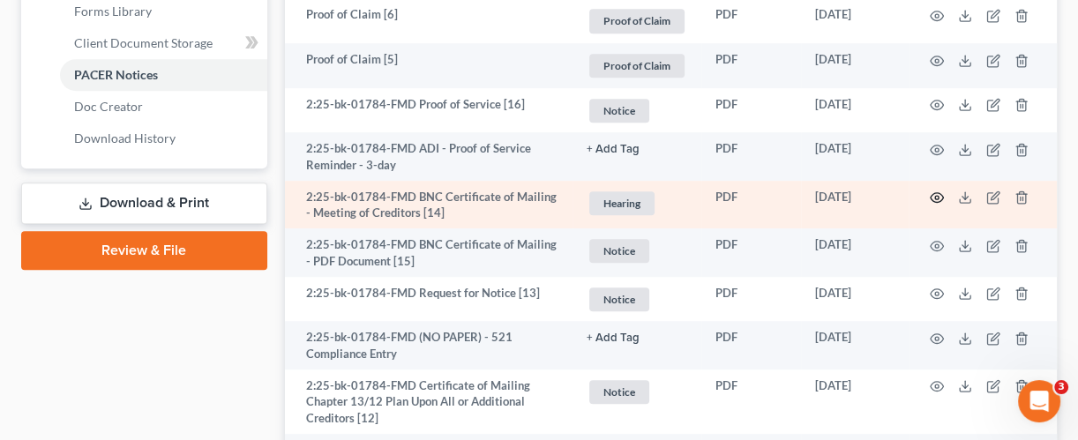
click at [941, 194] on icon "button" at bounding box center [937, 198] width 14 height 14
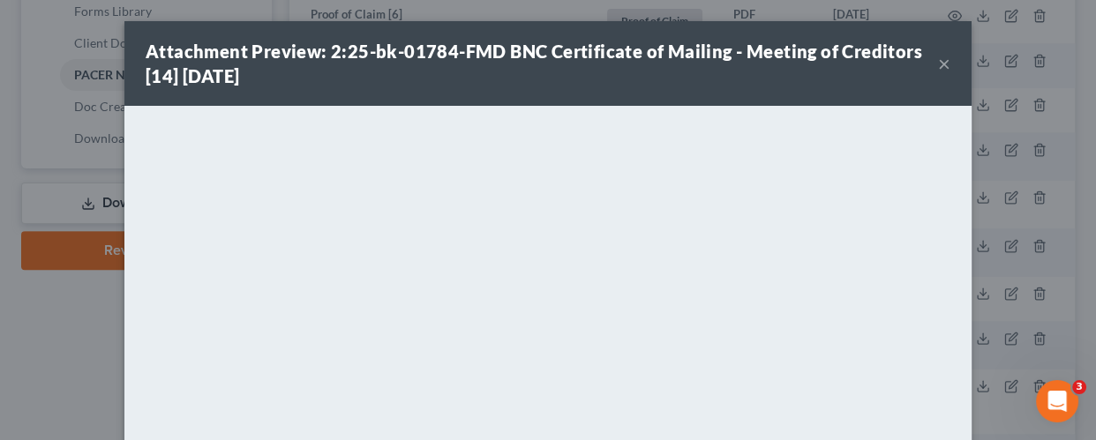
click at [938, 61] on button "×" at bounding box center [944, 63] width 12 height 21
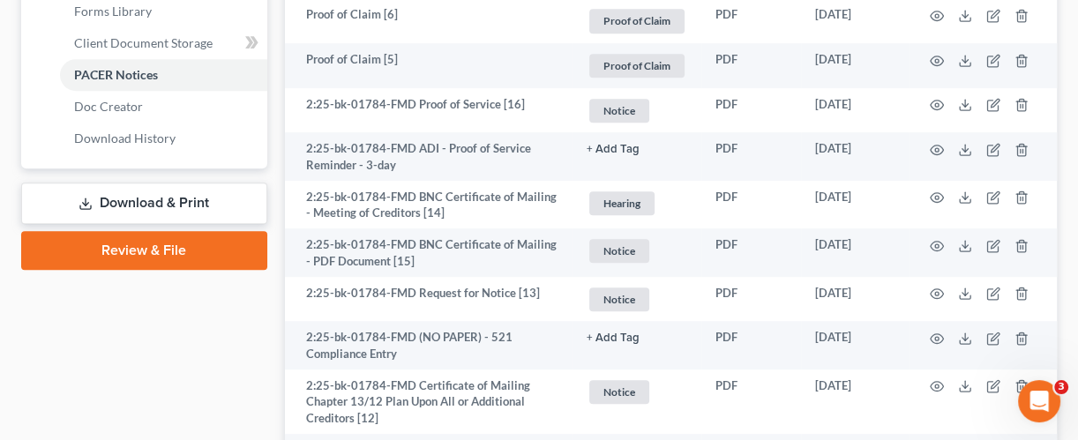
click at [111, 310] on div "Case Dashboard Payments Invoices Payments Payments Credit Report Client Profile" at bounding box center [144, 292] width 264 height 1828
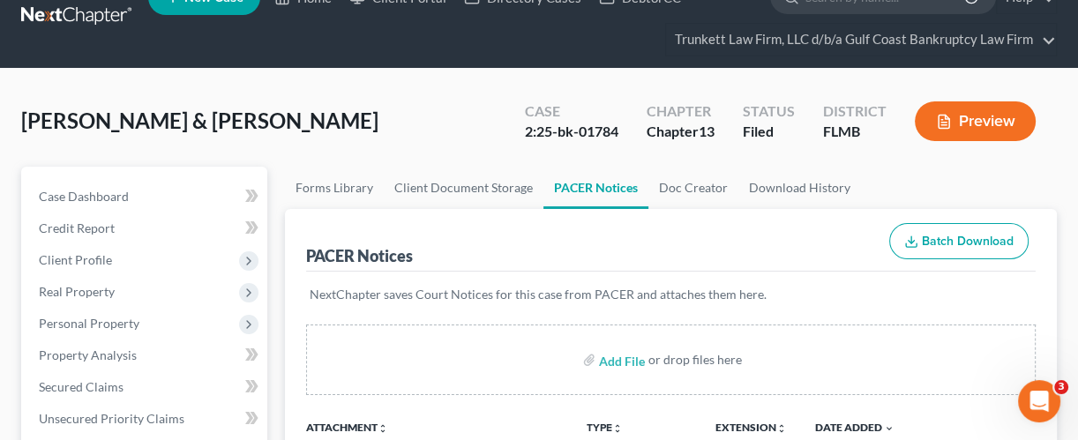
scroll to position [0, 0]
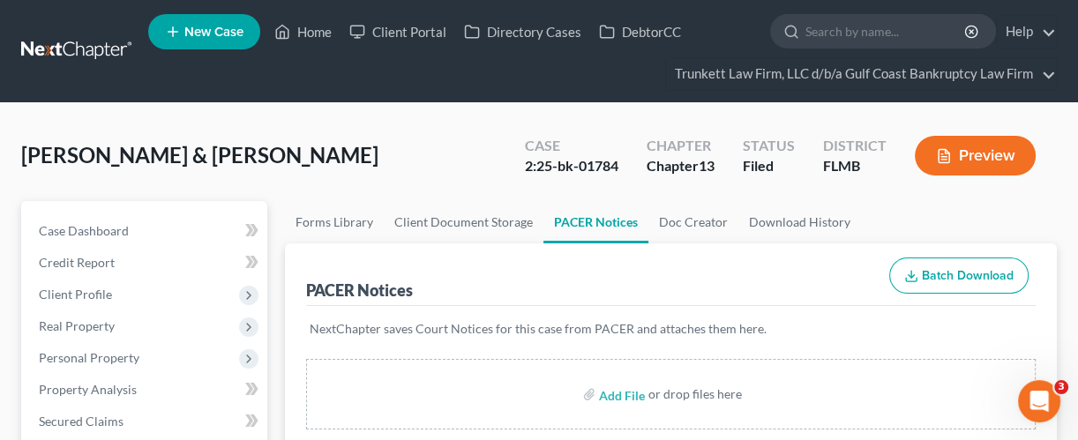
click at [260, 152] on div "[PERSON_NAME] & [PERSON_NAME] Upgraded Case 2:25-bk-01784 Chapter Chapter 13 St…" at bounding box center [539, 162] width 1036 height 77
click at [316, 23] on link "Home" at bounding box center [303, 32] width 75 height 32
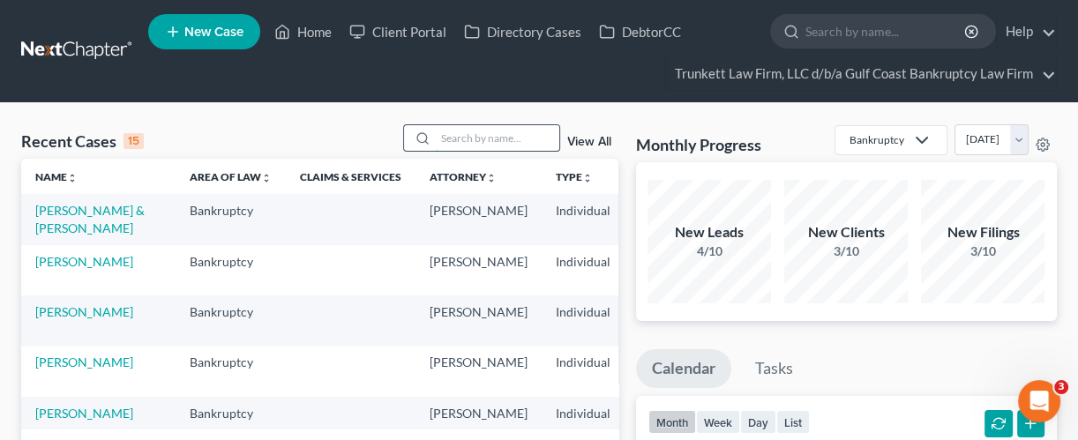
click at [464, 130] on input "search" at bounding box center [497, 138] width 123 height 26
click at [59, 269] on link "[PERSON_NAME]" at bounding box center [84, 261] width 98 height 15
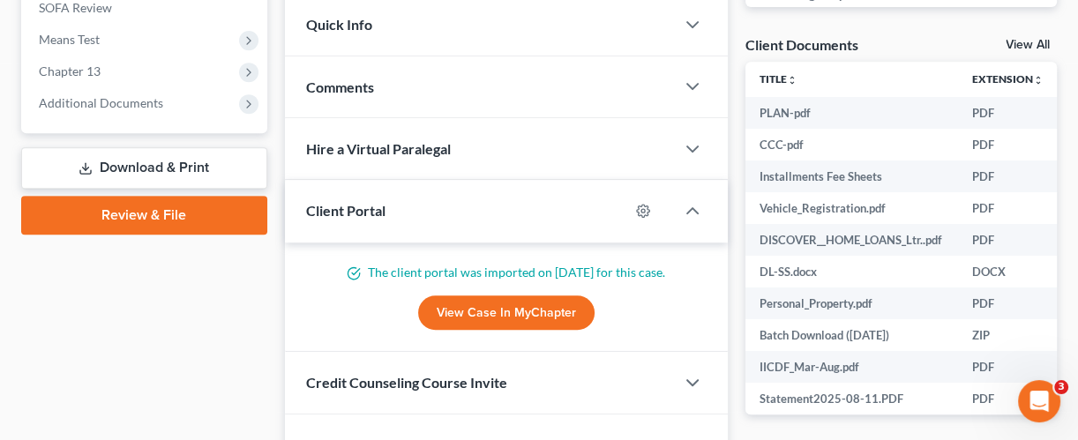
scroll to position [706, 0]
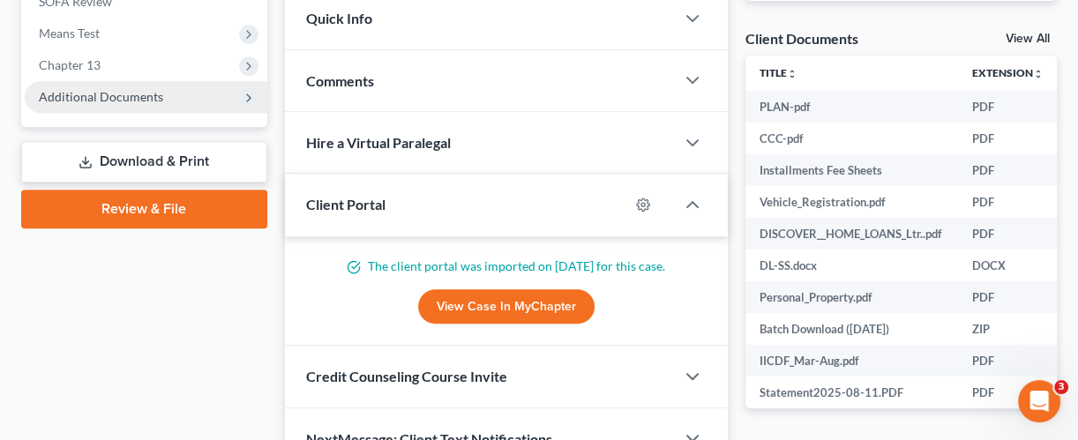
click at [109, 94] on span "Additional Documents" at bounding box center [101, 96] width 124 height 15
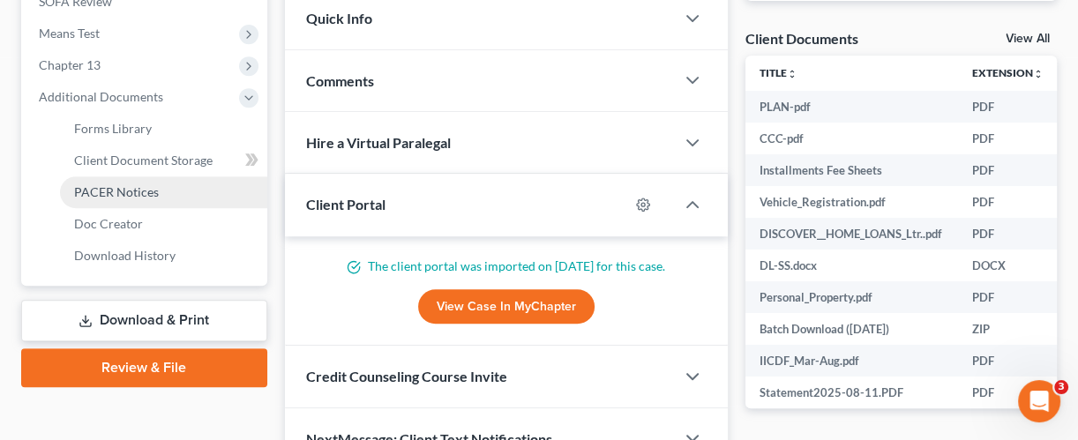
click at [155, 189] on span "PACER Notices" at bounding box center [116, 191] width 85 height 15
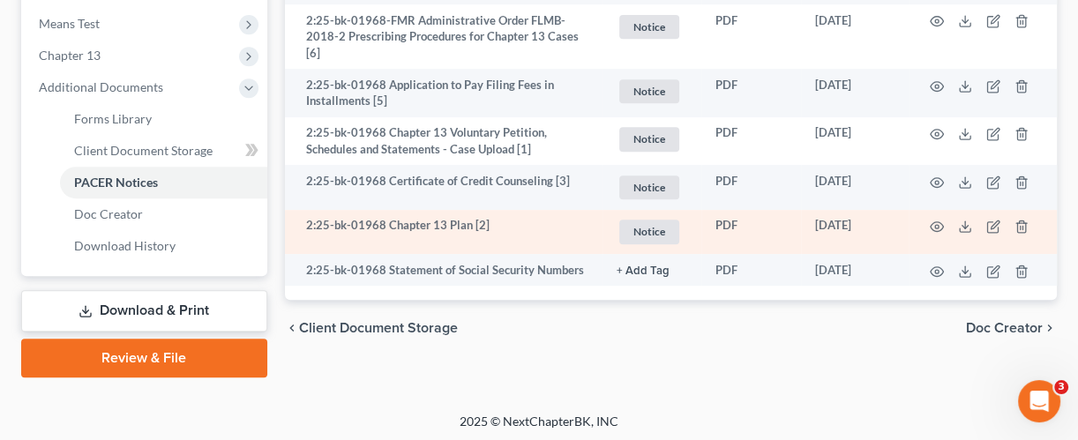
scroll to position [717, 0]
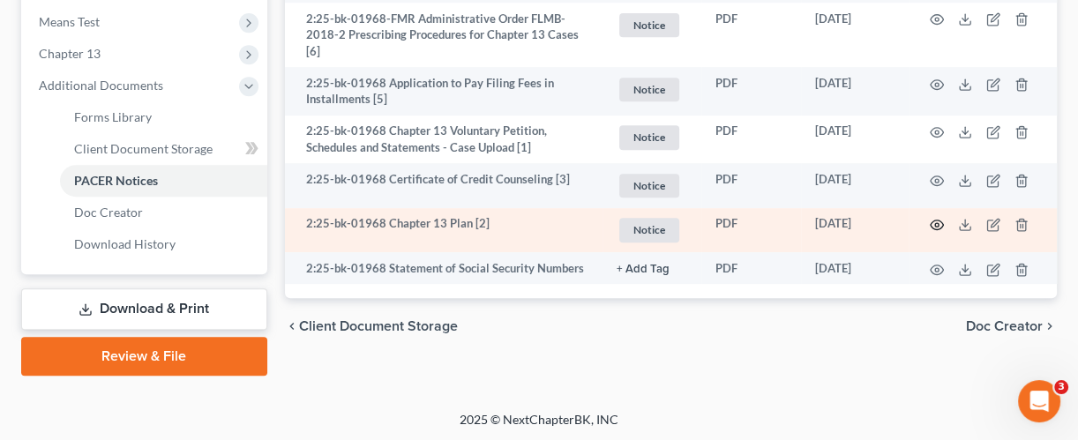
click at [936, 223] on circle "button" at bounding box center [937, 225] width 4 height 4
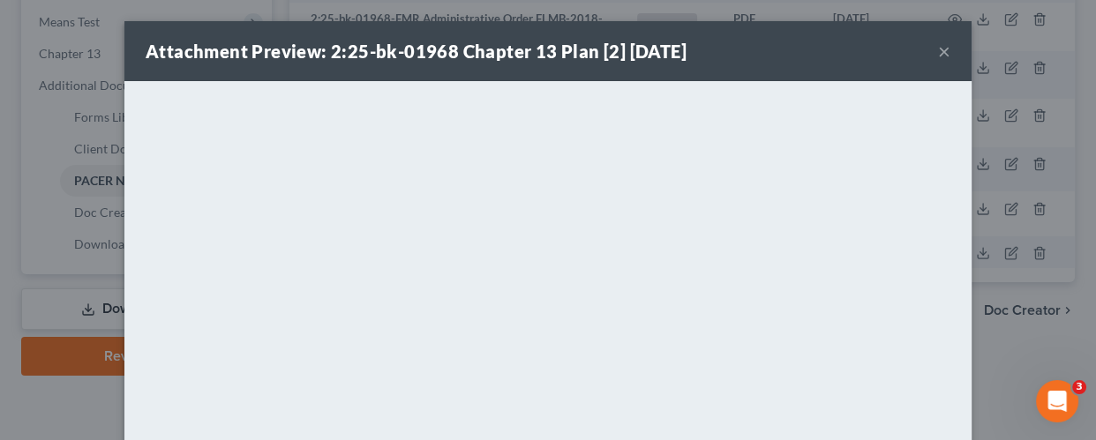
click at [938, 49] on button "×" at bounding box center [944, 51] width 12 height 21
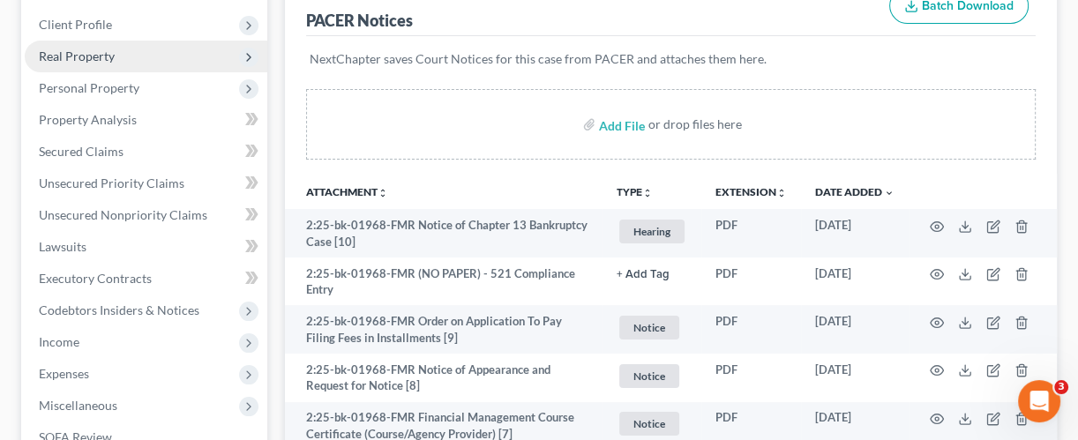
scroll to position [353, 0]
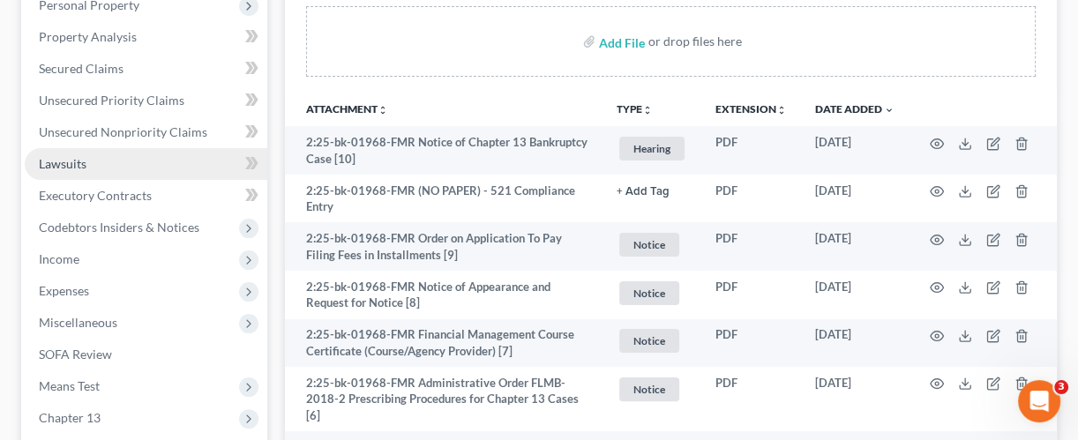
drag, startPoint x: 109, startPoint y: 163, endPoint x: 195, endPoint y: 169, distance: 86.7
click at [109, 163] on link "Lawsuits" at bounding box center [146, 164] width 243 height 32
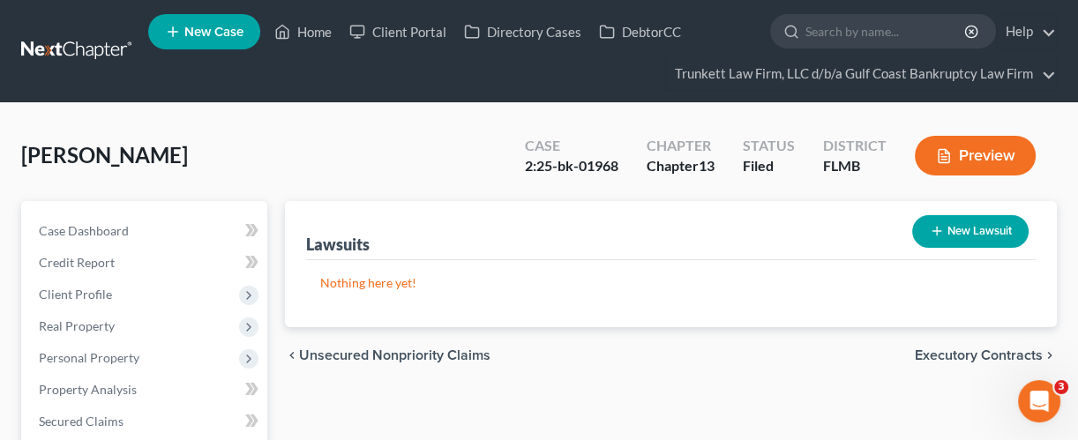
click at [303, 144] on div "[PERSON_NAME] Upgraded Case 2:25-bk-01968 Chapter Chapter 13 Status Filed Distr…" at bounding box center [539, 162] width 1036 height 77
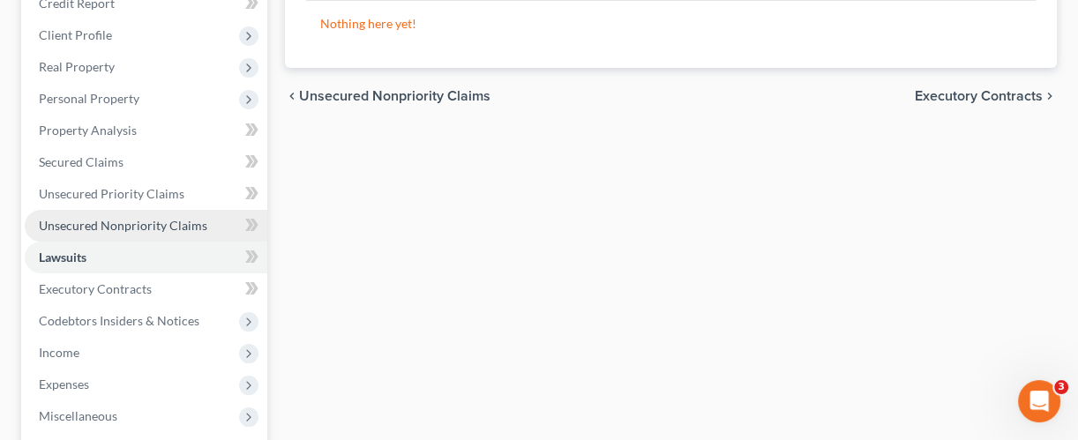
scroll to position [235, 0]
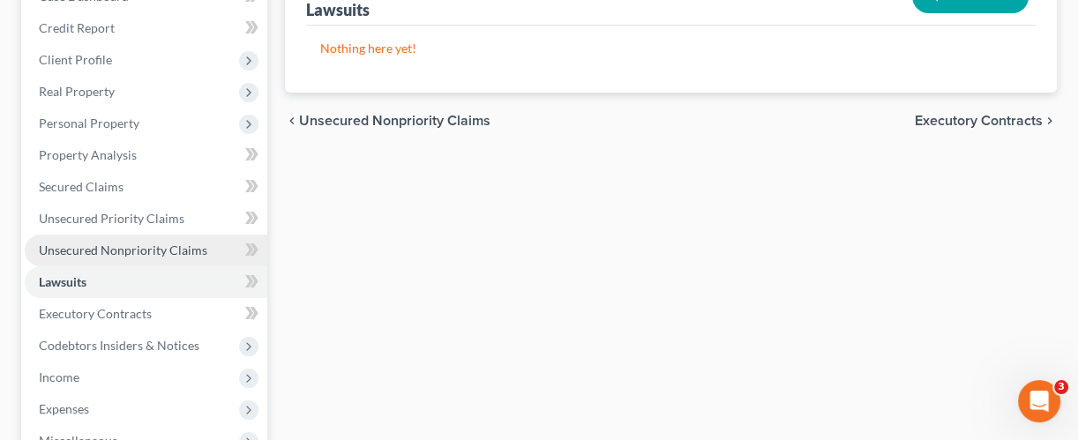
click at [116, 243] on span "Unsecured Nonpriority Claims" at bounding box center [123, 250] width 168 height 15
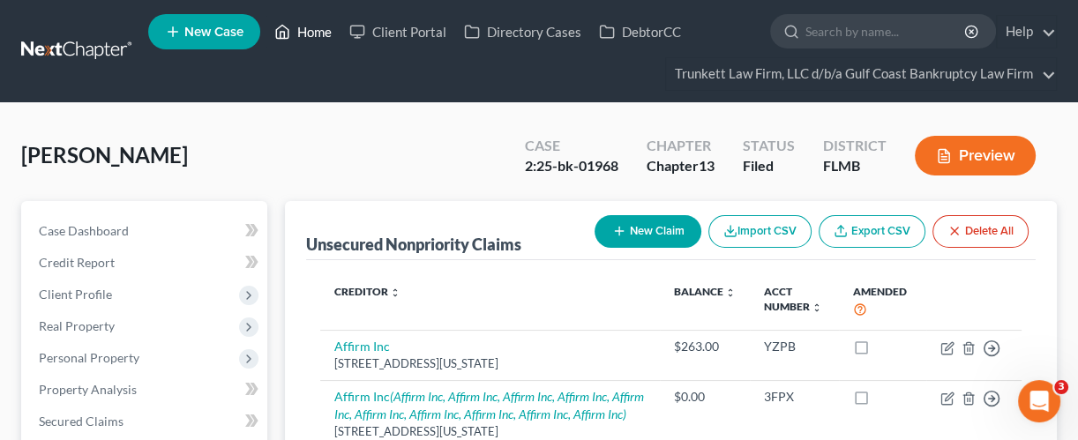
click at [318, 31] on link "Home" at bounding box center [303, 32] width 75 height 32
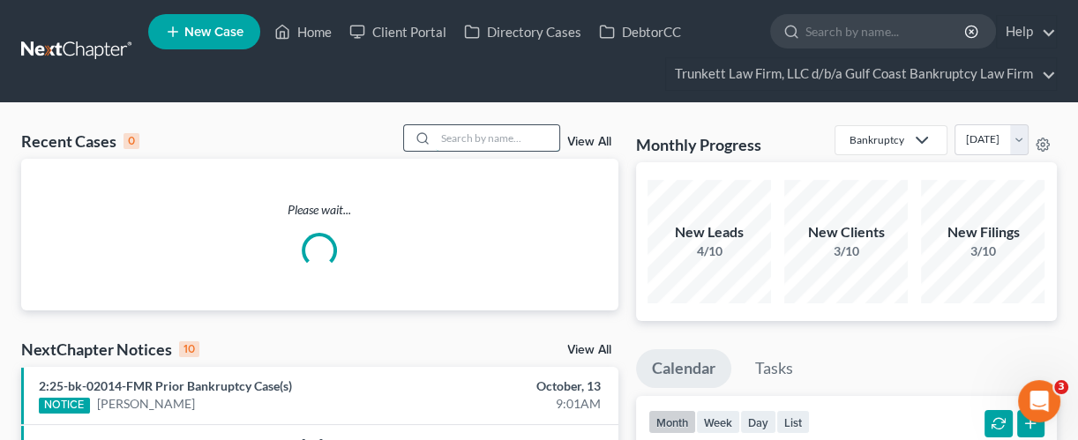
click at [488, 139] on input "search" at bounding box center [497, 138] width 123 height 26
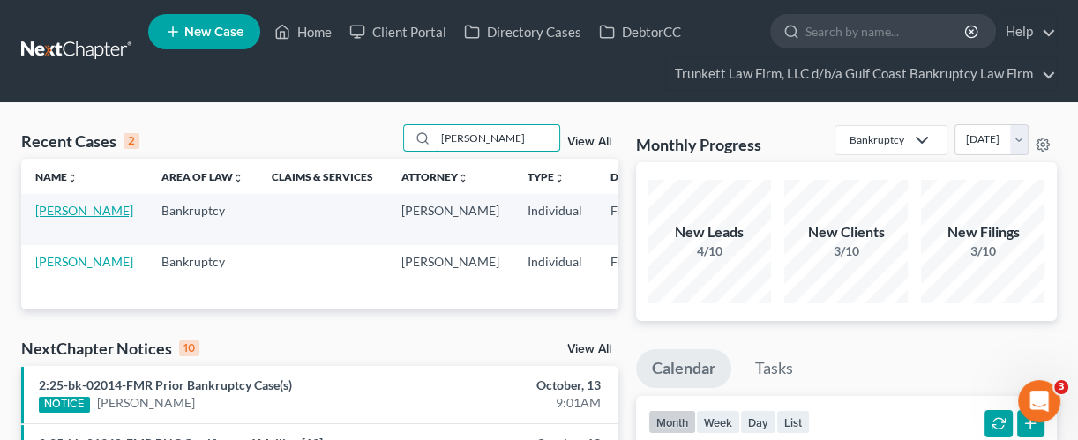
type input "[PERSON_NAME]"
click at [42, 218] on link "[PERSON_NAME]" at bounding box center [84, 210] width 98 height 15
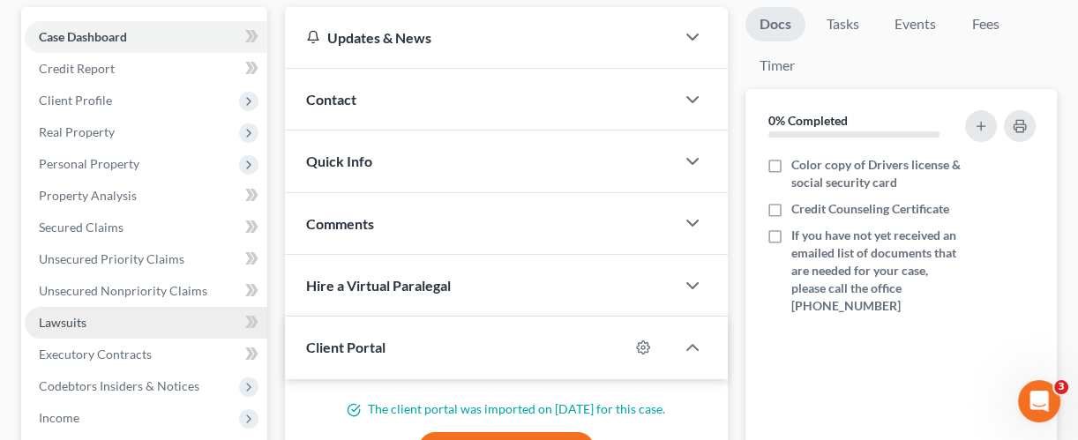
scroll to position [235, 0]
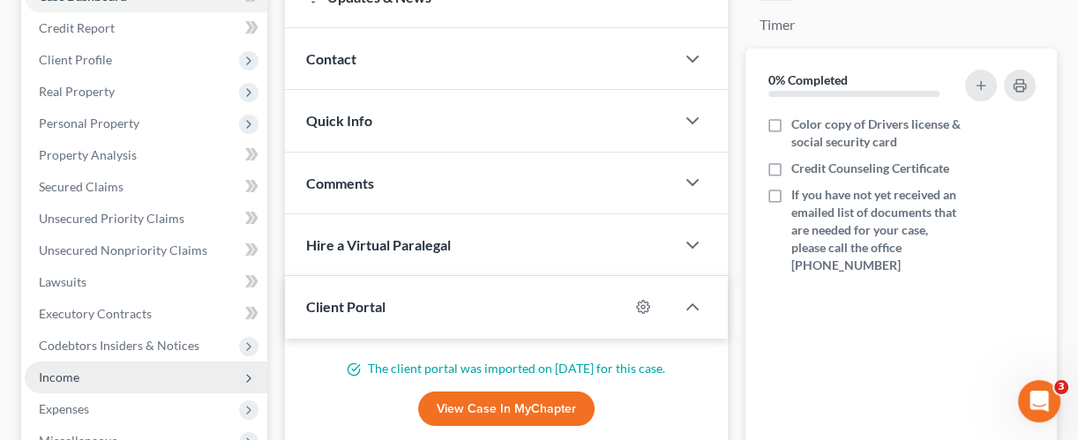
click at [94, 373] on span "Income" at bounding box center [146, 378] width 243 height 32
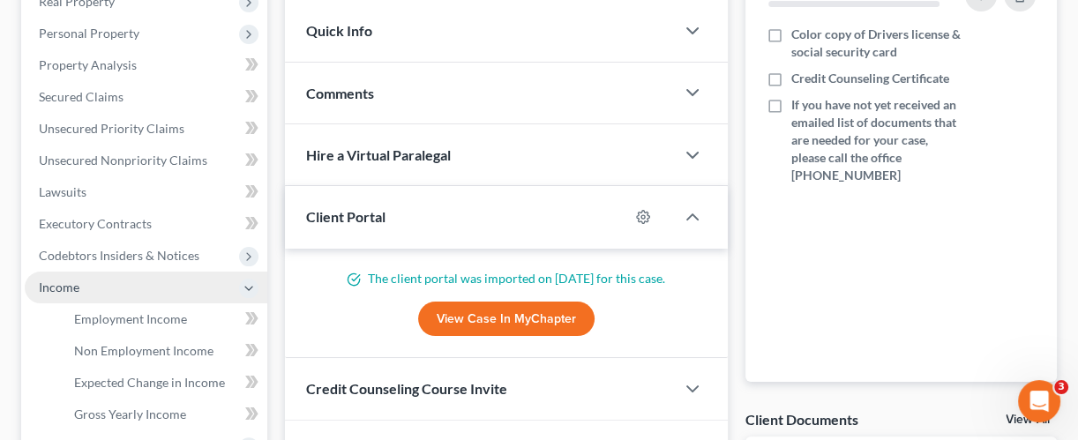
scroll to position [470, 0]
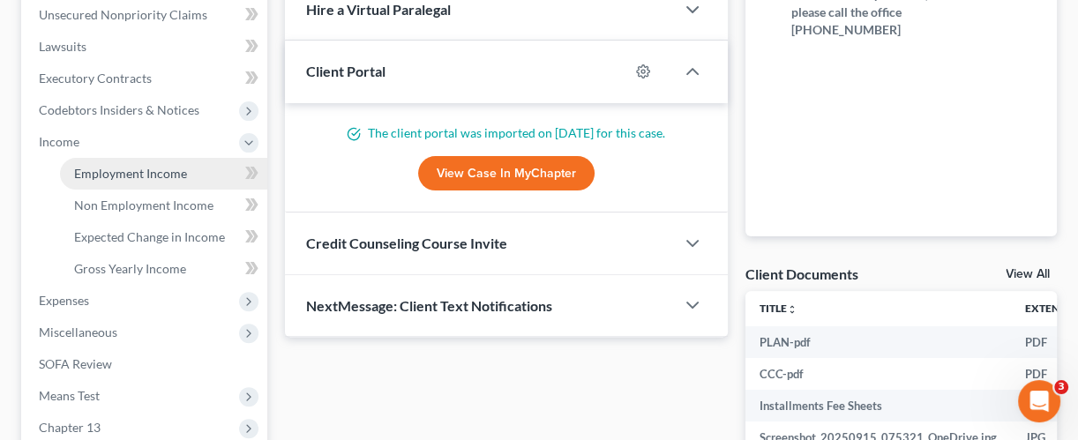
click at [158, 169] on span "Employment Income" at bounding box center [130, 173] width 113 height 15
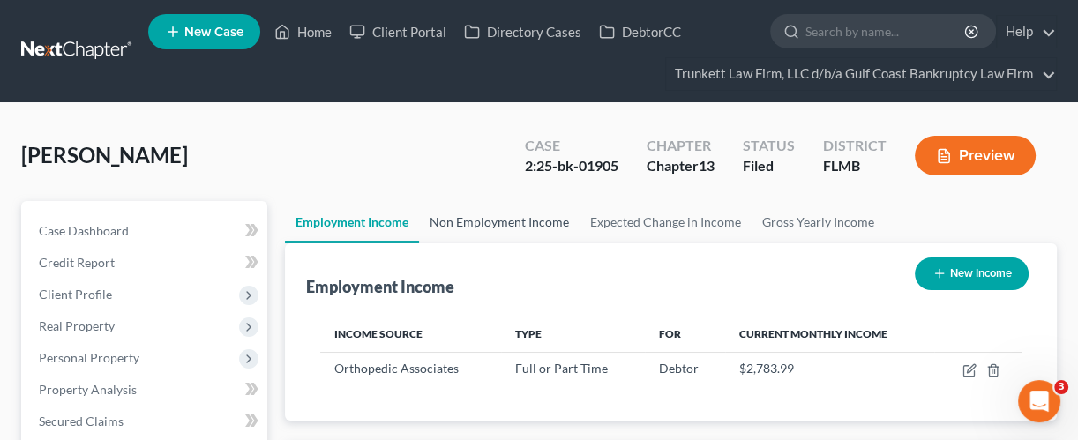
scroll to position [314, 430]
click at [475, 224] on link "Non Employment Income" at bounding box center [499, 222] width 161 height 42
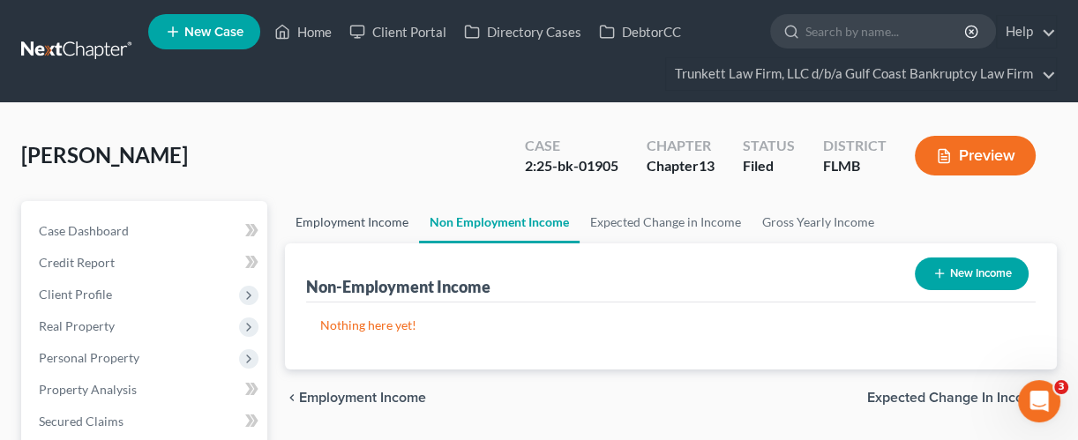
click at [366, 221] on link "Employment Income" at bounding box center [352, 222] width 134 height 42
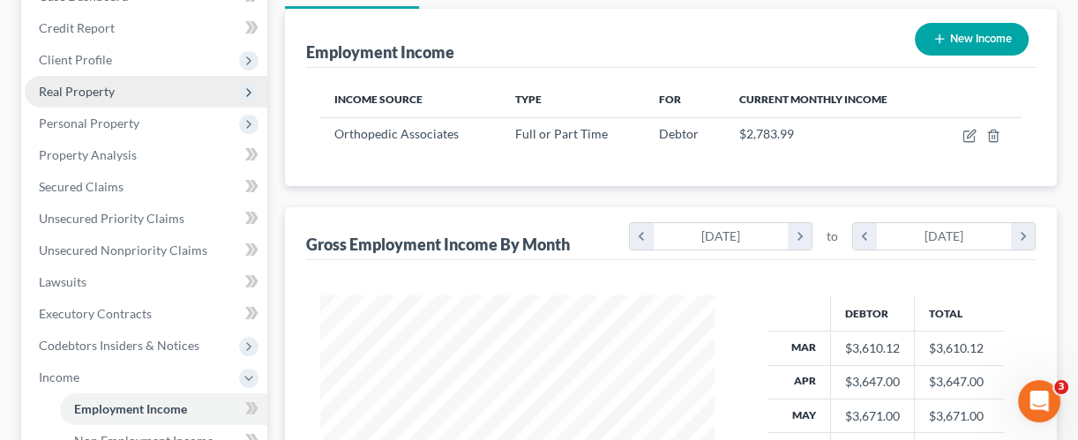
scroll to position [117, 0]
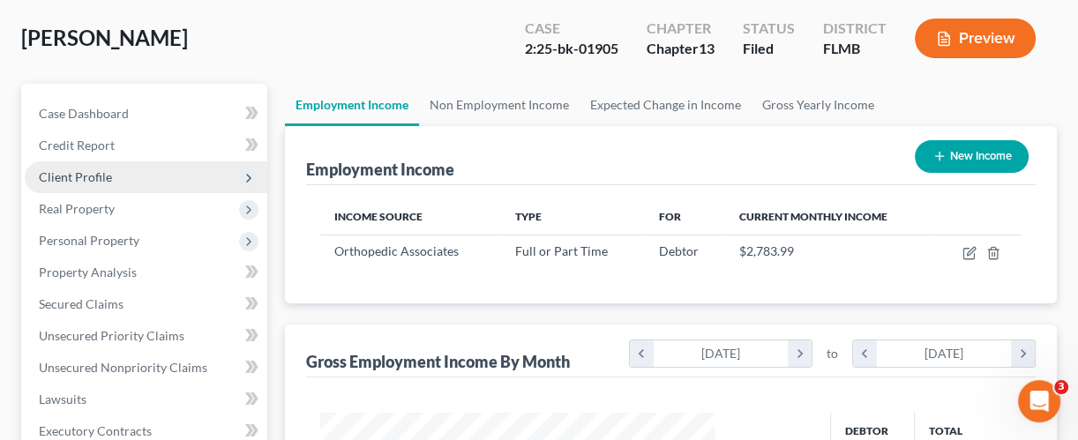
drag, startPoint x: 133, startPoint y: 169, endPoint x: 138, endPoint y: 183, distance: 13.9
click at [133, 172] on span "Client Profile" at bounding box center [146, 177] width 243 height 32
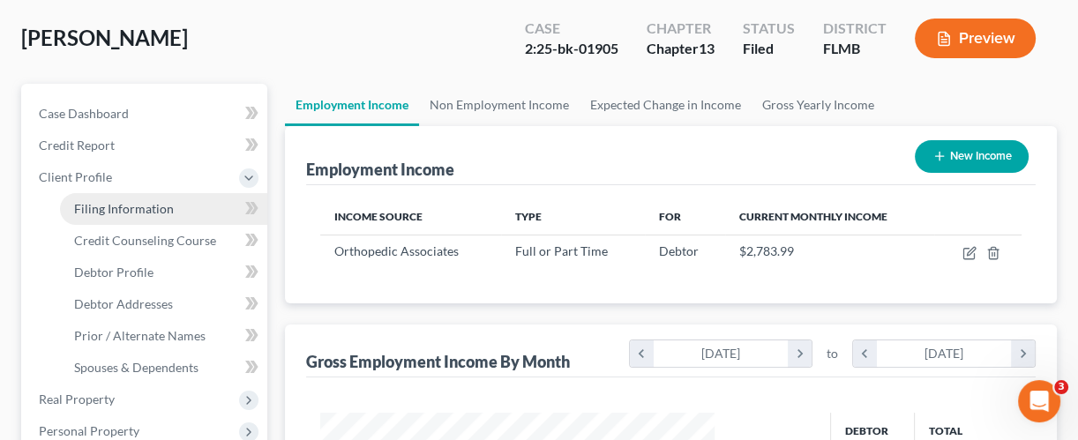
click at [138, 206] on span "Filing Information" at bounding box center [124, 208] width 100 height 15
select select "1"
select select "0"
select select "3"
select select "15"
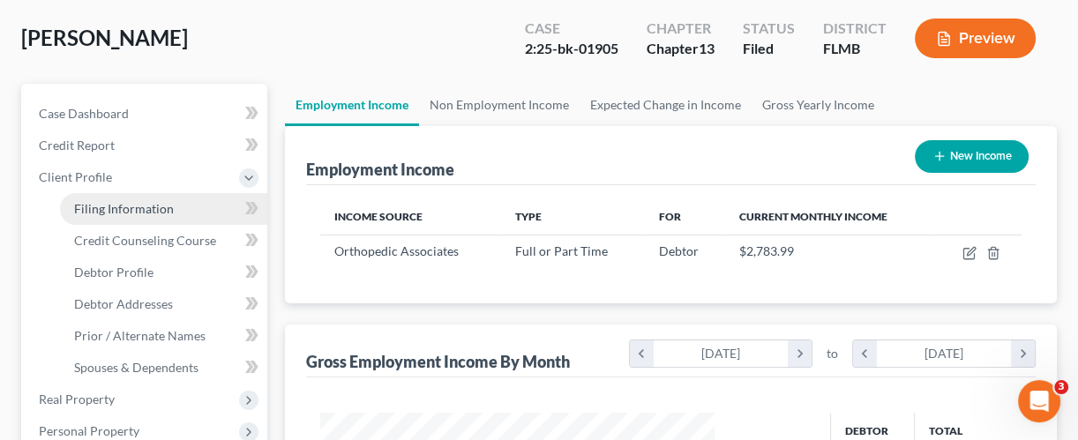
select select "0"
select select "9"
